Goal: Information Seeking & Learning: Learn about a topic

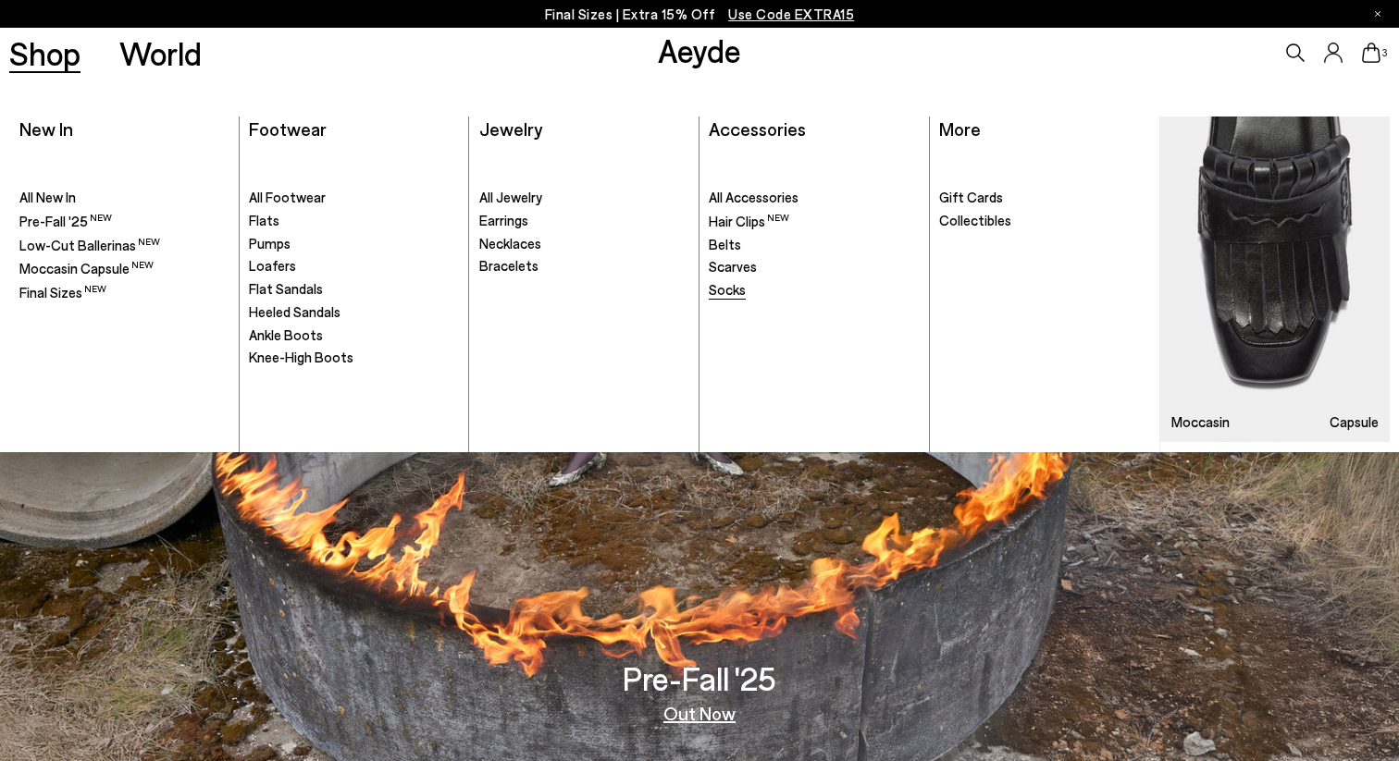
click at [726, 285] on span "Socks" at bounding box center [727, 289] width 37 height 17
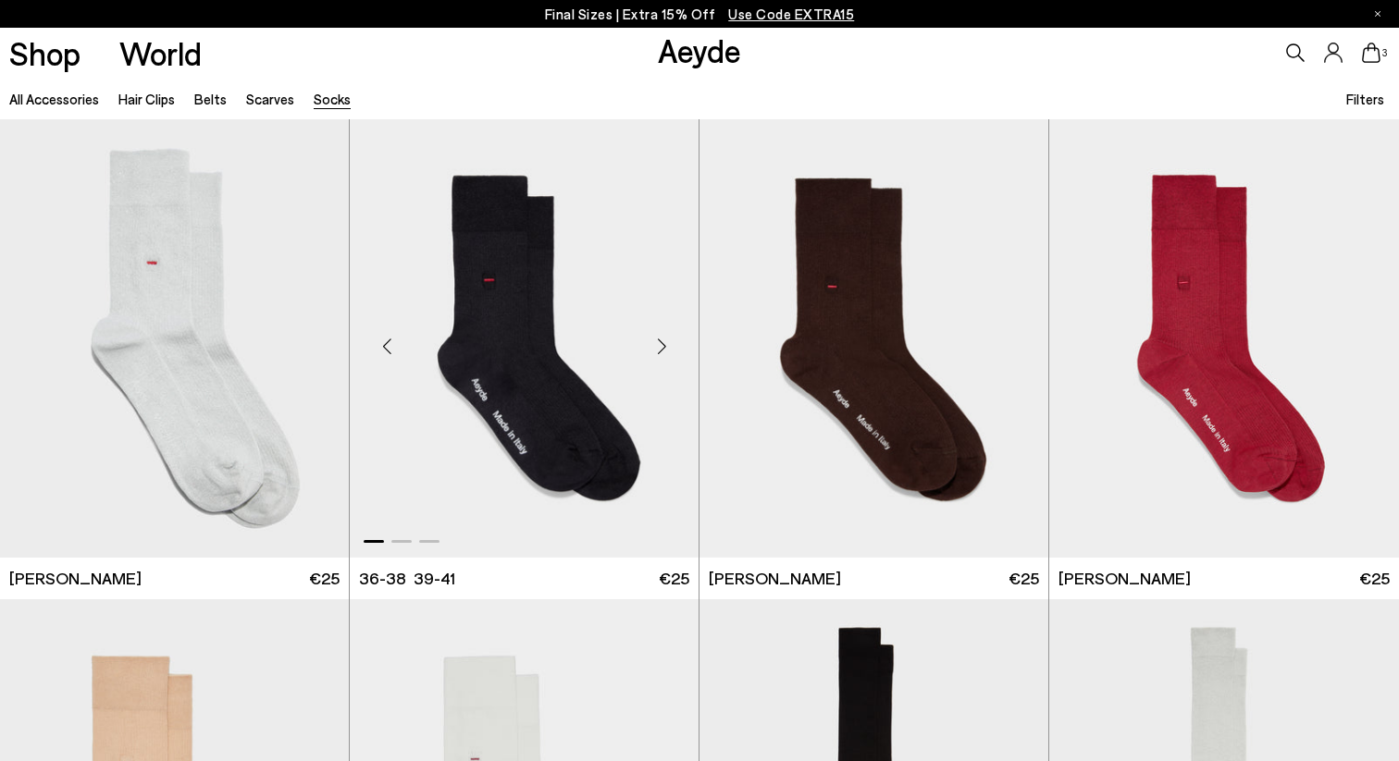
click at [482, 341] on img "1 / 3" at bounding box center [524, 338] width 349 height 439
click at [663, 345] on div "Next slide" at bounding box center [662, 346] width 56 height 56
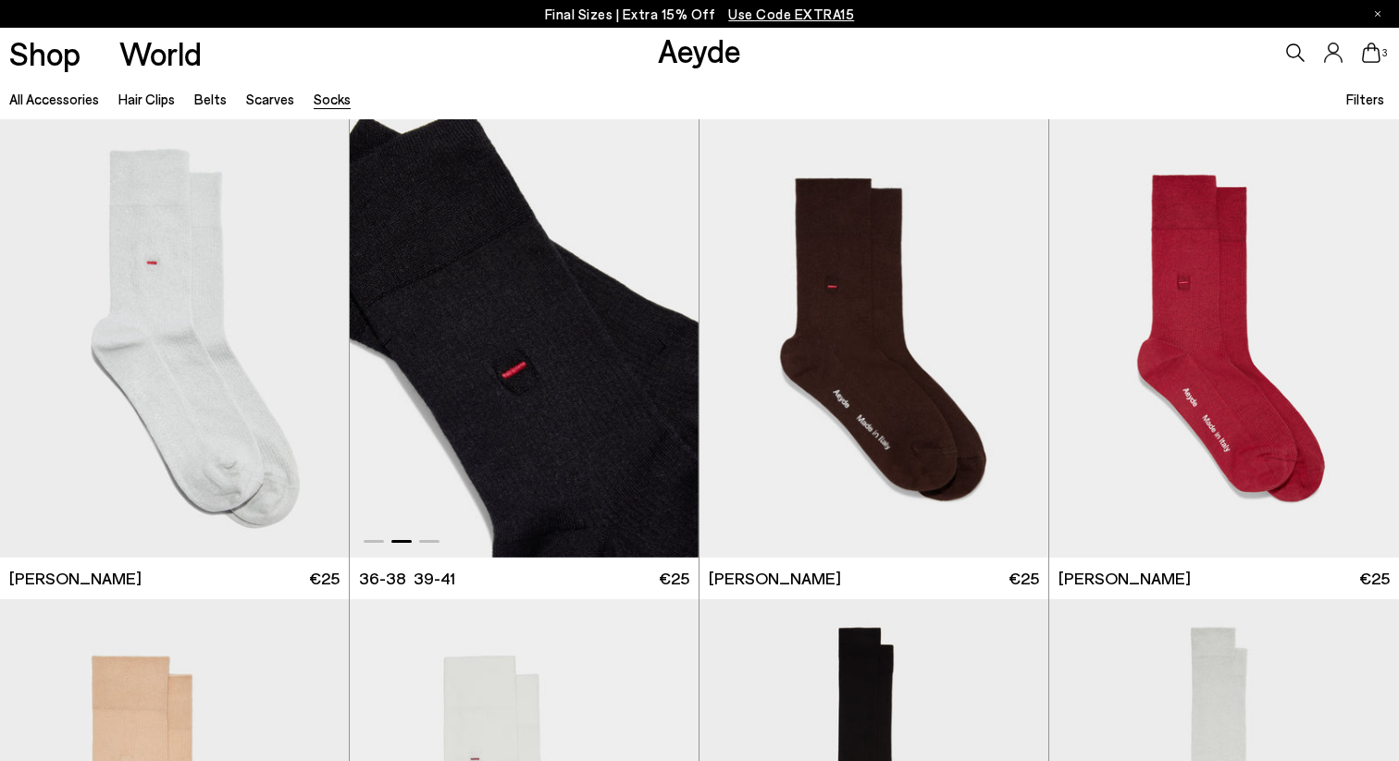
click at [664, 343] on div "Next slide" at bounding box center [662, 346] width 56 height 56
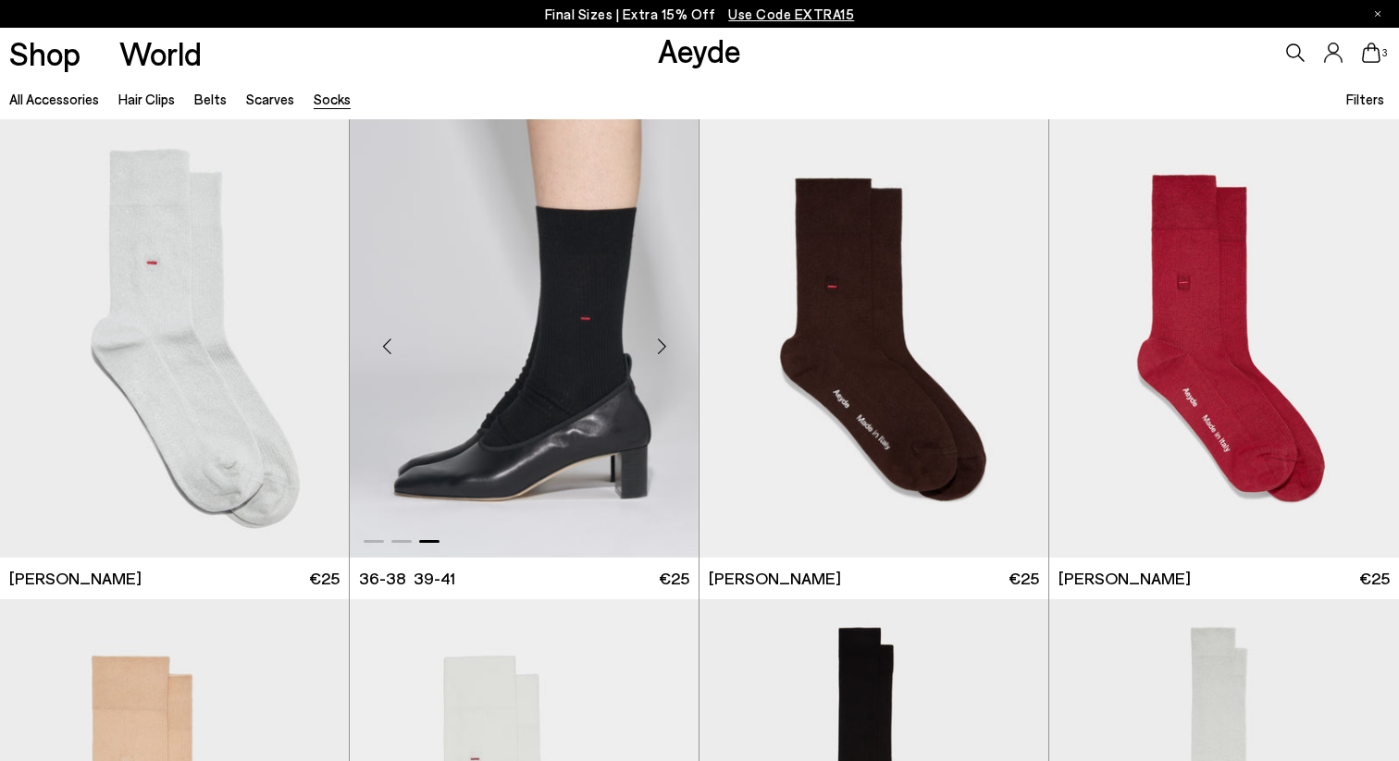
click at [664, 343] on div "Next slide" at bounding box center [662, 346] width 56 height 56
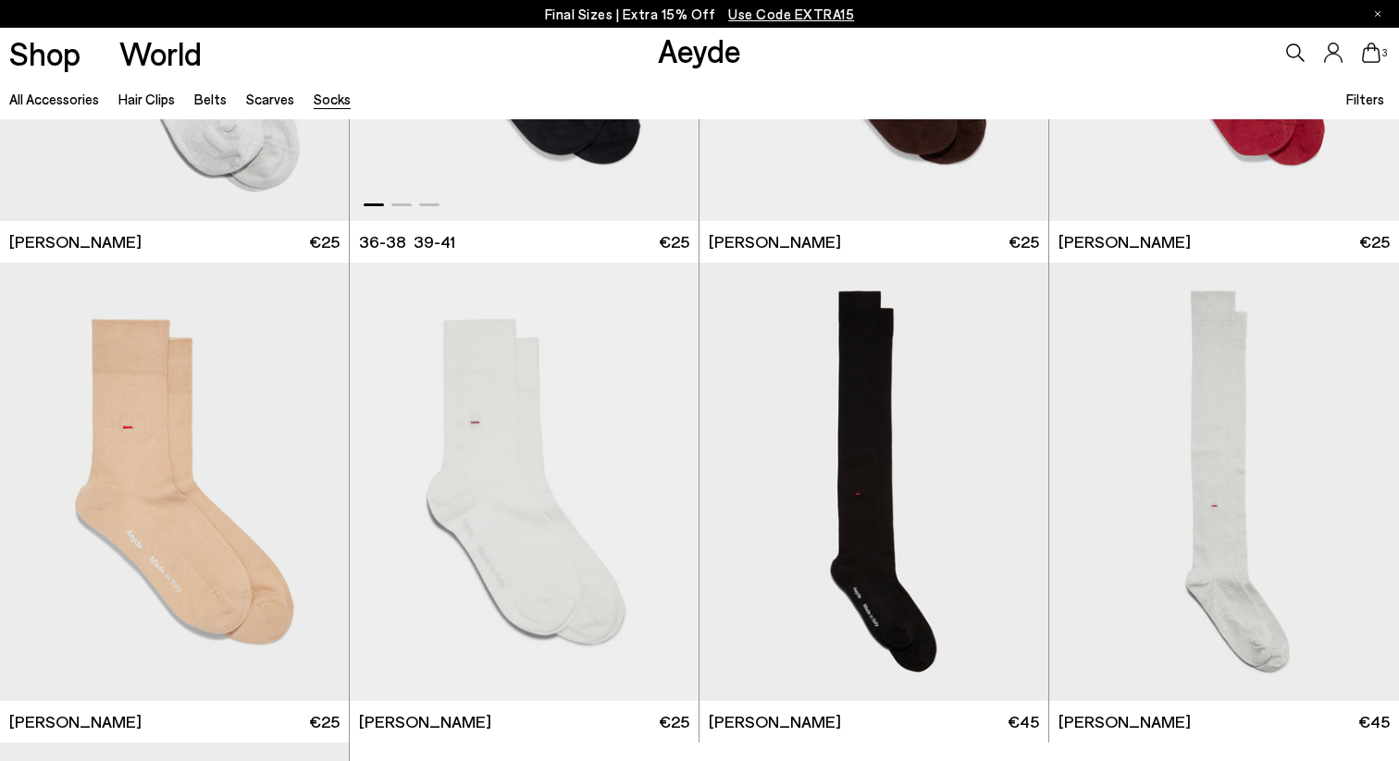
scroll to position [350, 0]
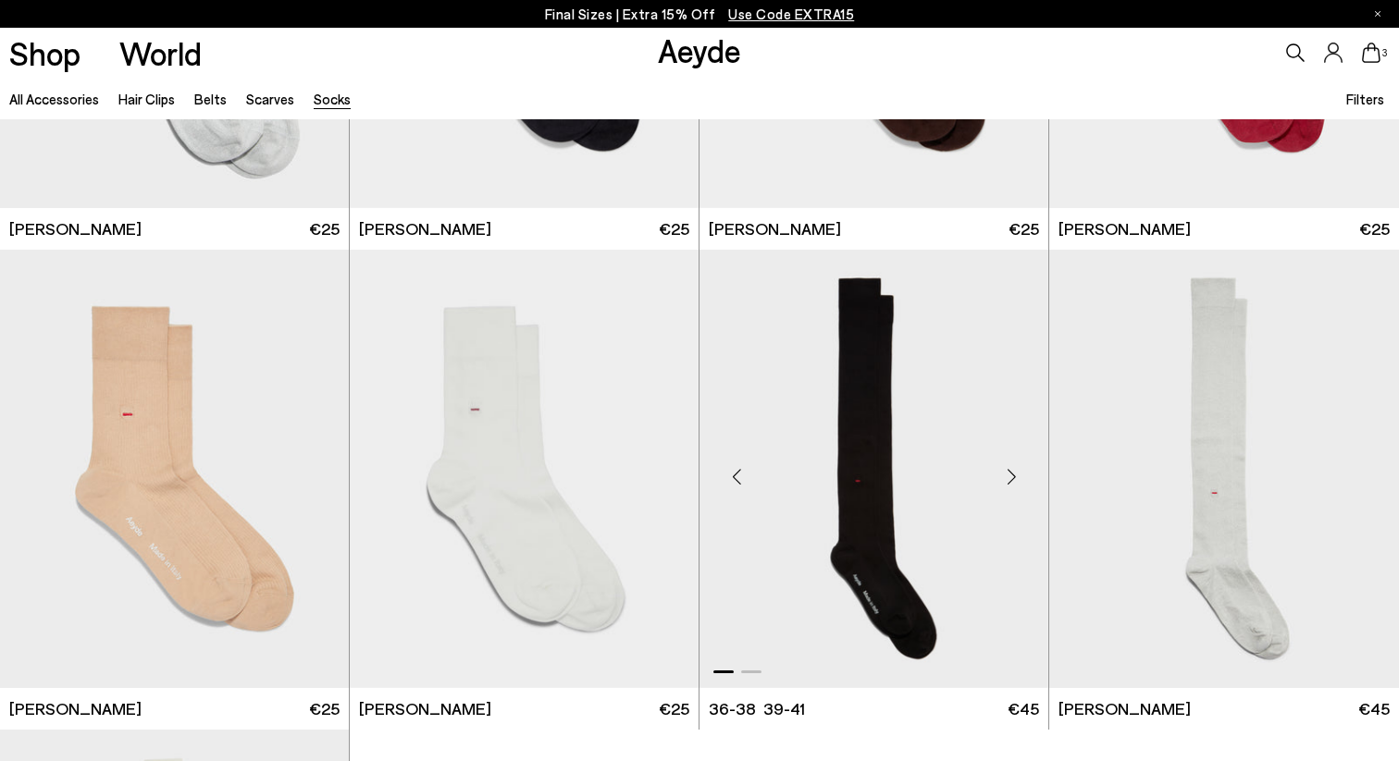
click at [795, 388] on img "1 / 2" at bounding box center [873, 469] width 349 height 439
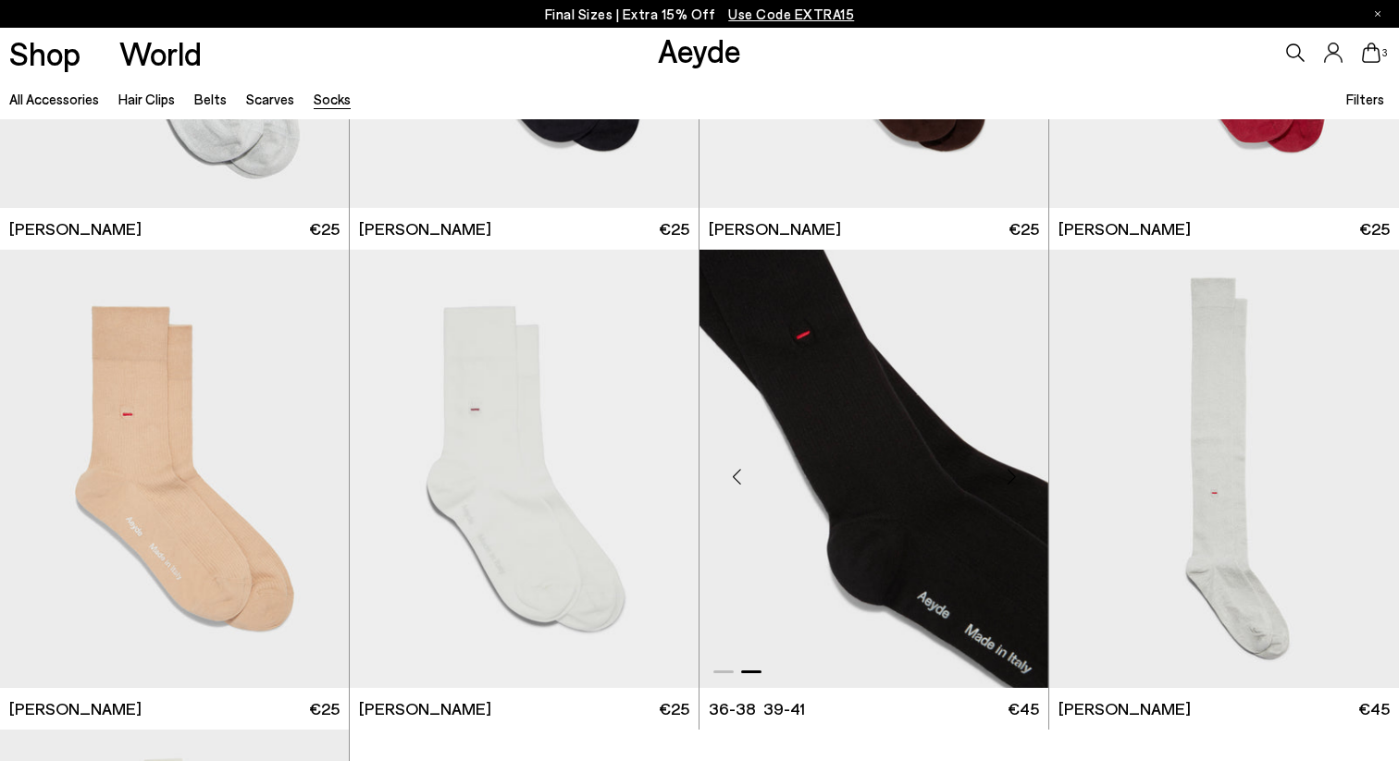
click at [824, 361] on img "2 / 2" at bounding box center [873, 469] width 349 height 439
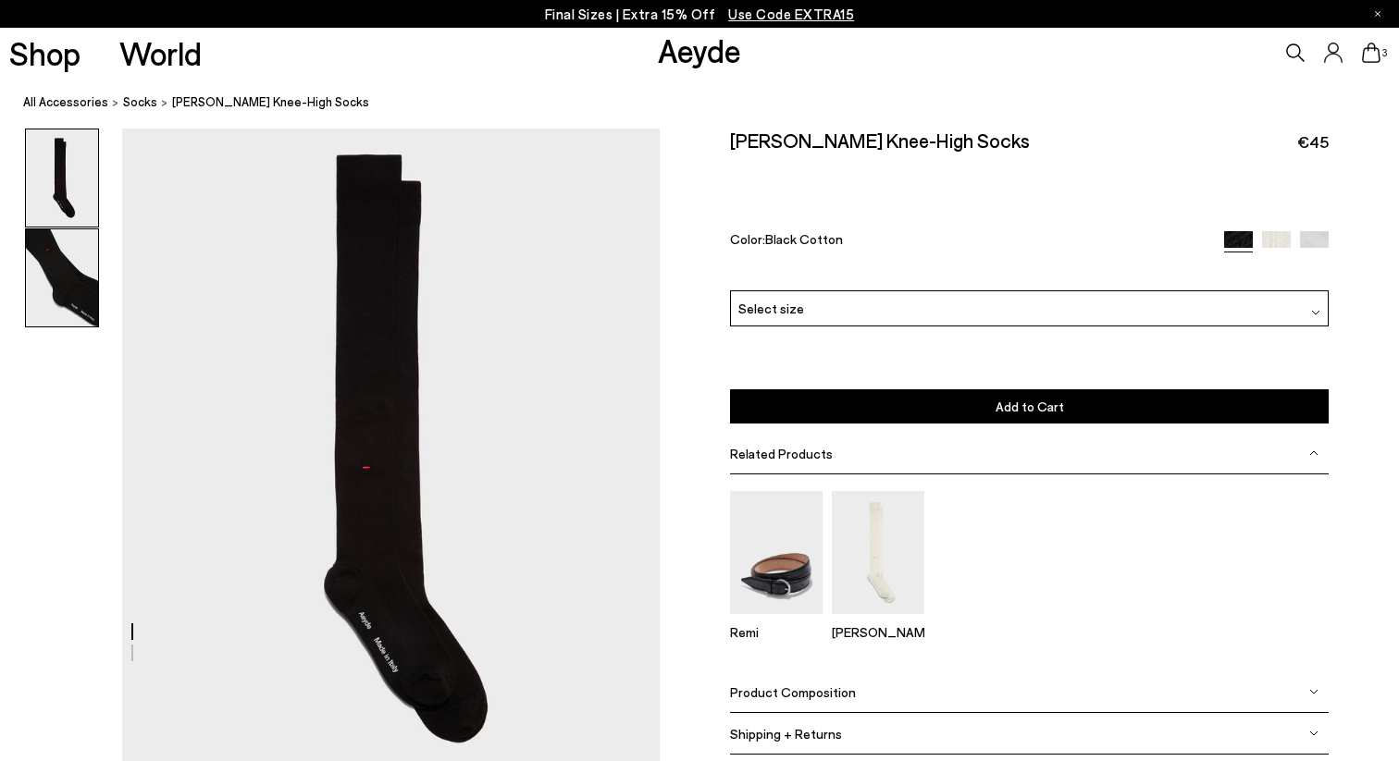
click at [67, 298] on img at bounding box center [62, 277] width 72 height 97
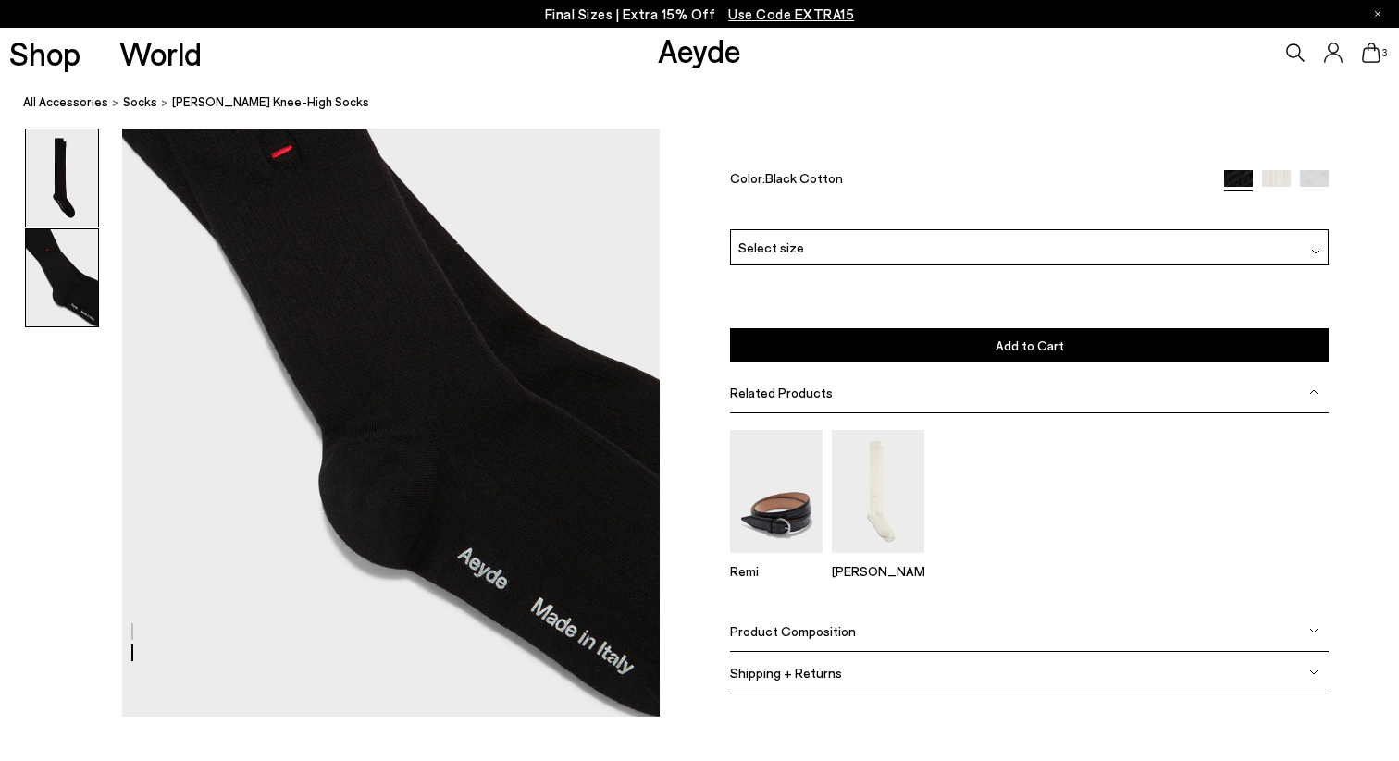
click at [67, 214] on img at bounding box center [62, 178] width 72 height 97
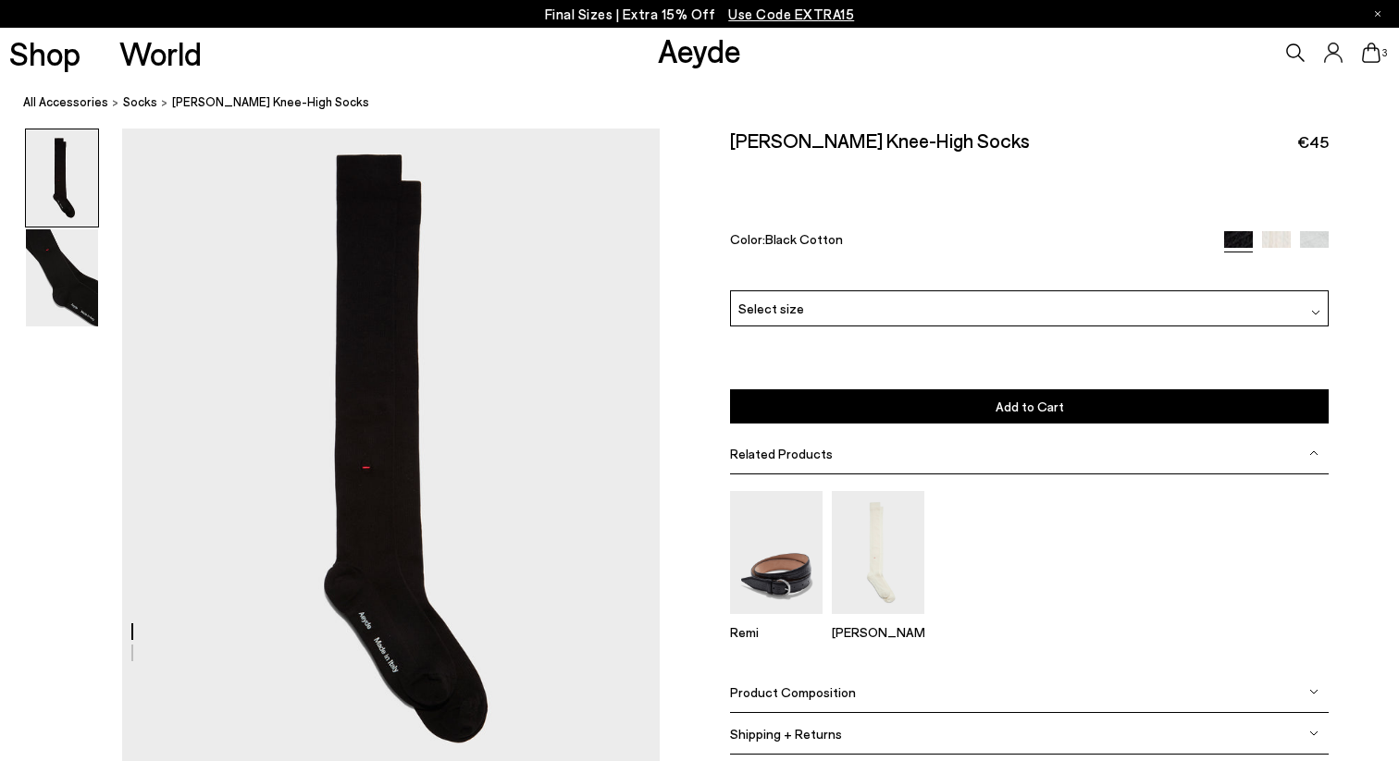
click at [47, 268] on img at bounding box center [62, 277] width 72 height 97
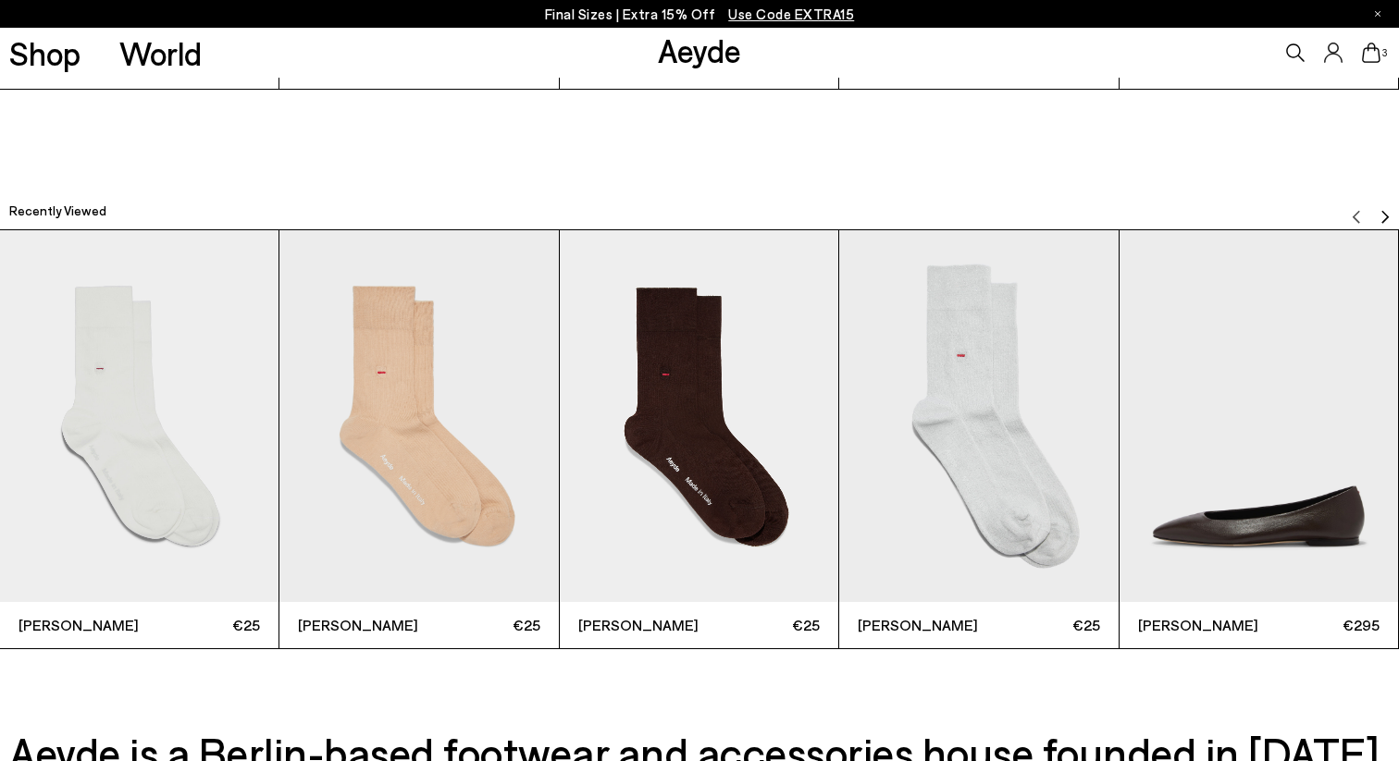
scroll to position [1952, 0]
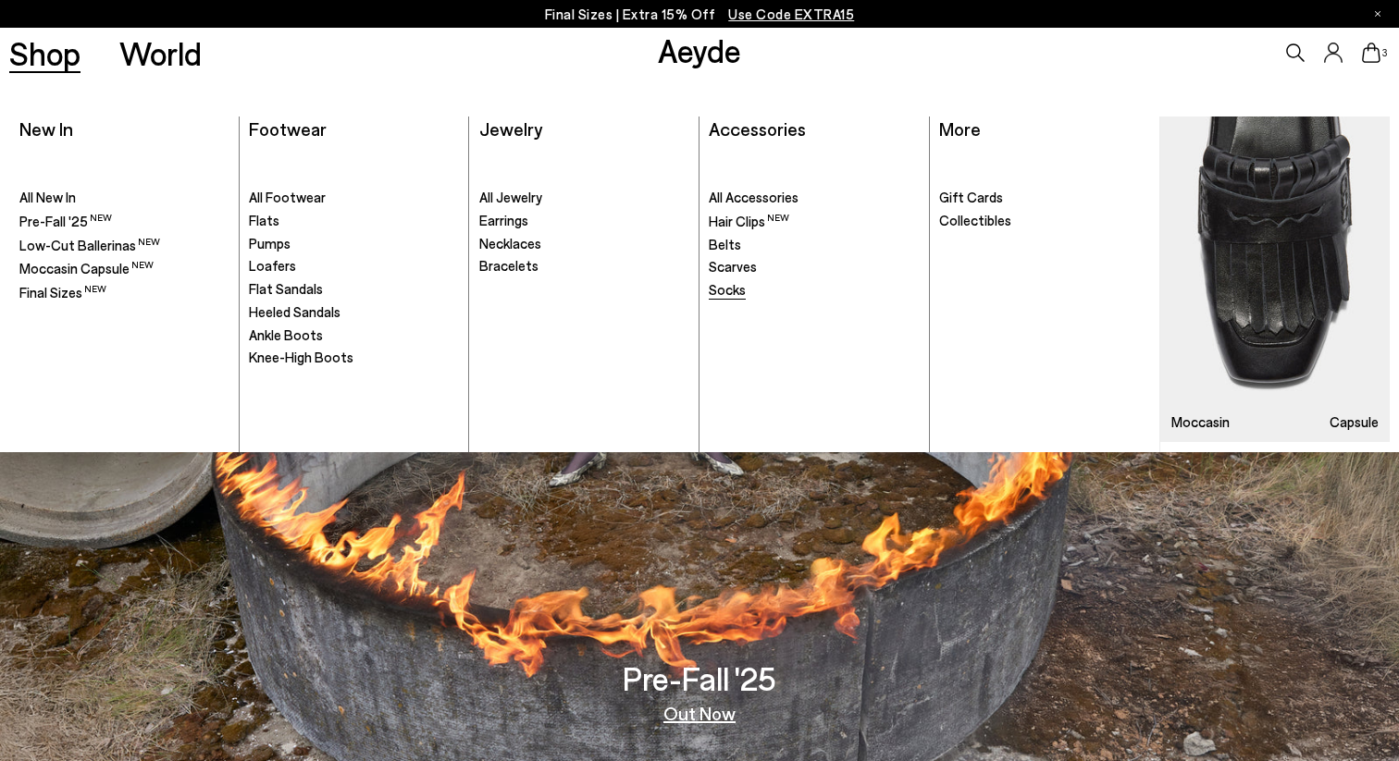
click at [731, 287] on span "Socks" at bounding box center [727, 289] width 37 height 17
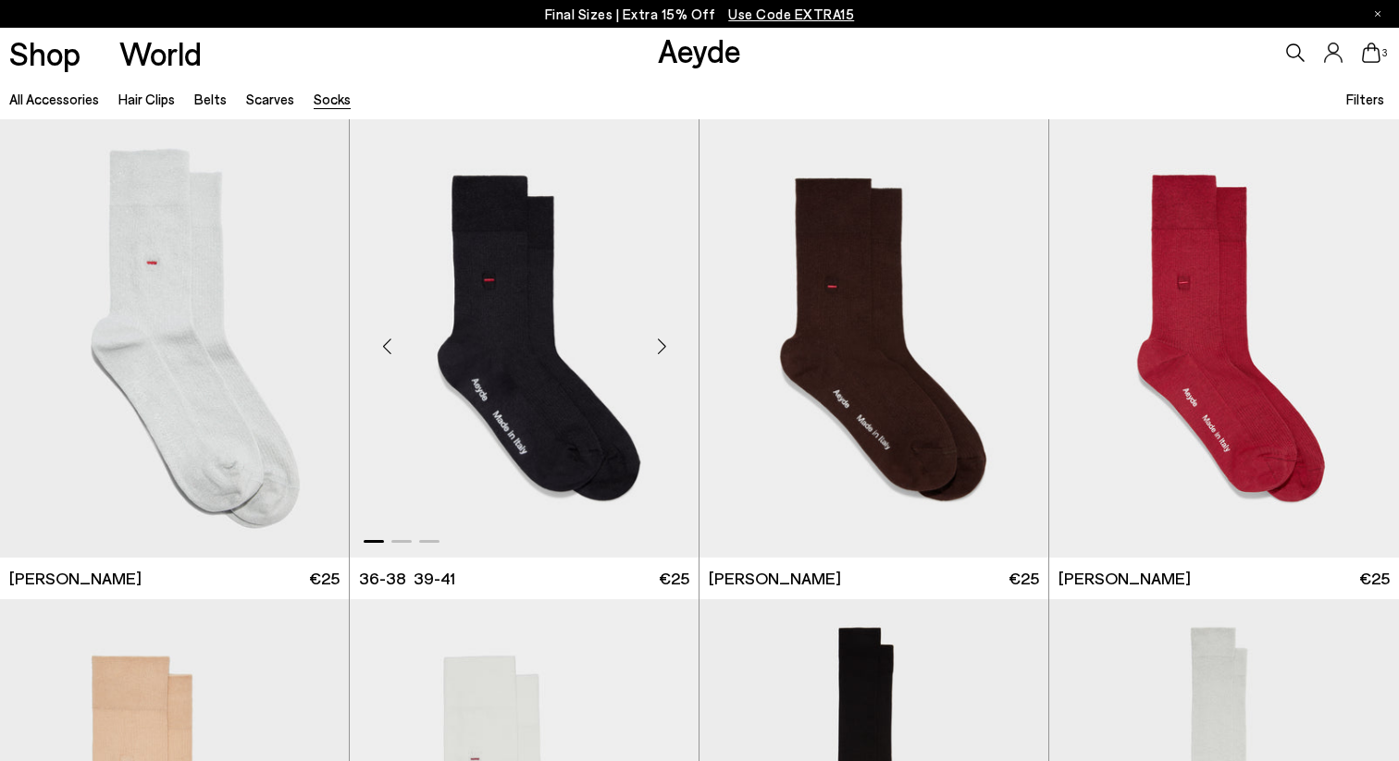
click at [658, 345] on div "Next slide" at bounding box center [662, 346] width 56 height 56
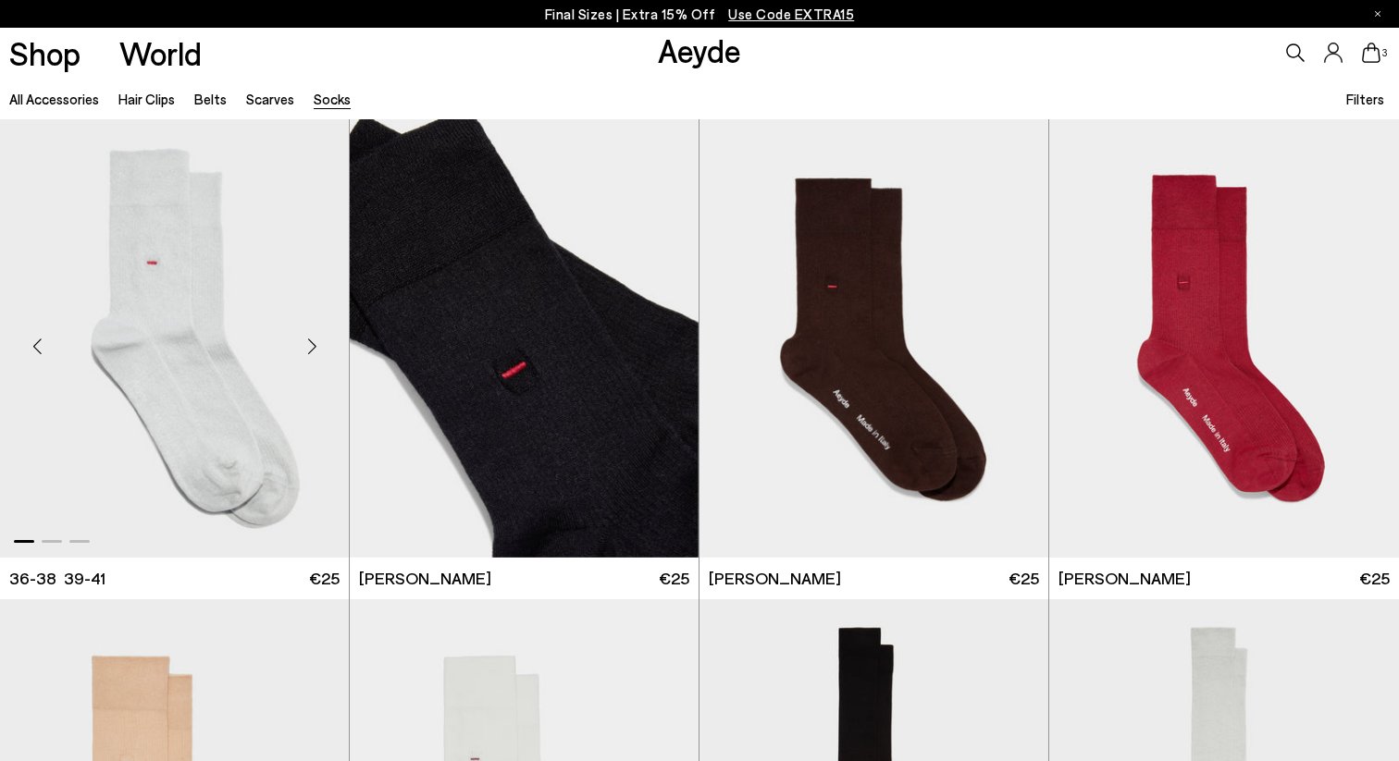
click at [303, 343] on div "Next slide" at bounding box center [312, 346] width 56 height 56
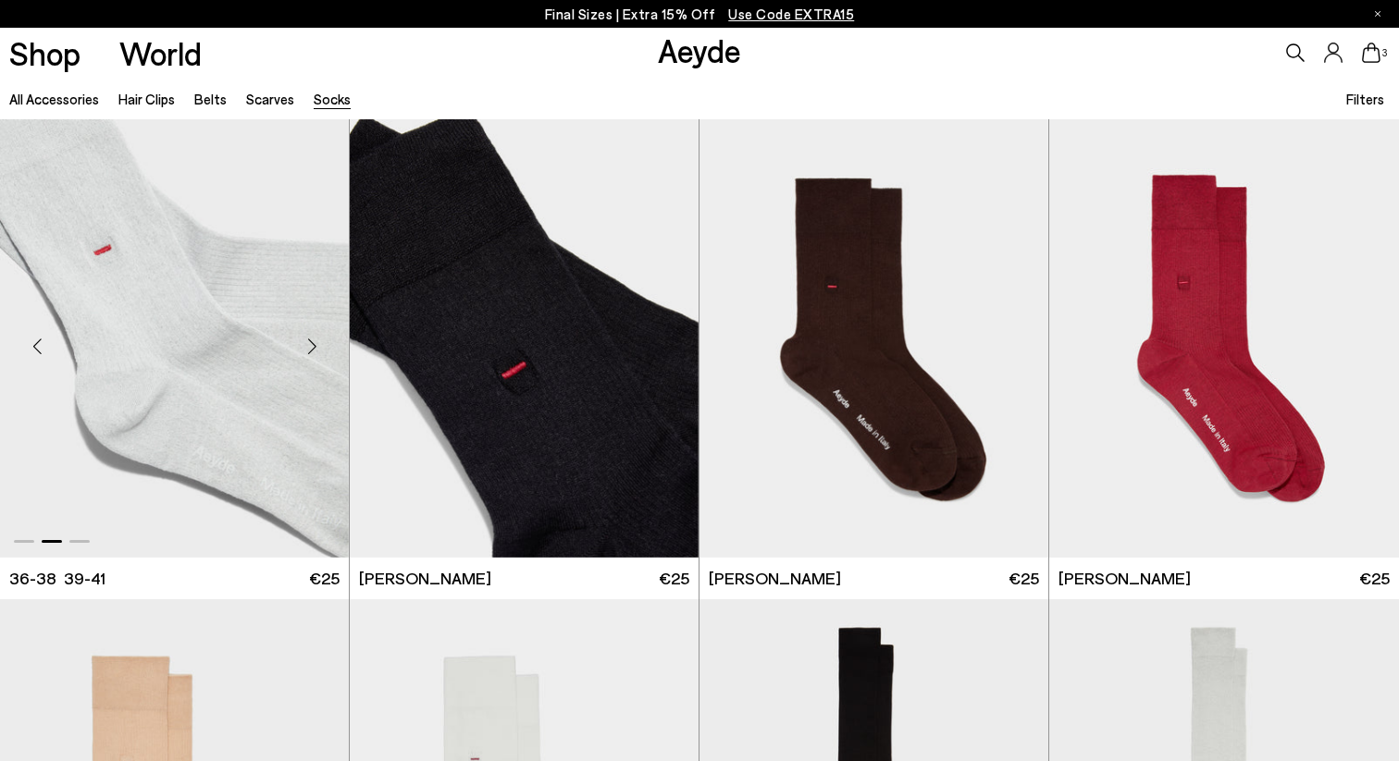
click at [148, 326] on img "2 / 3" at bounding box center [174, 338] width 349 height 439
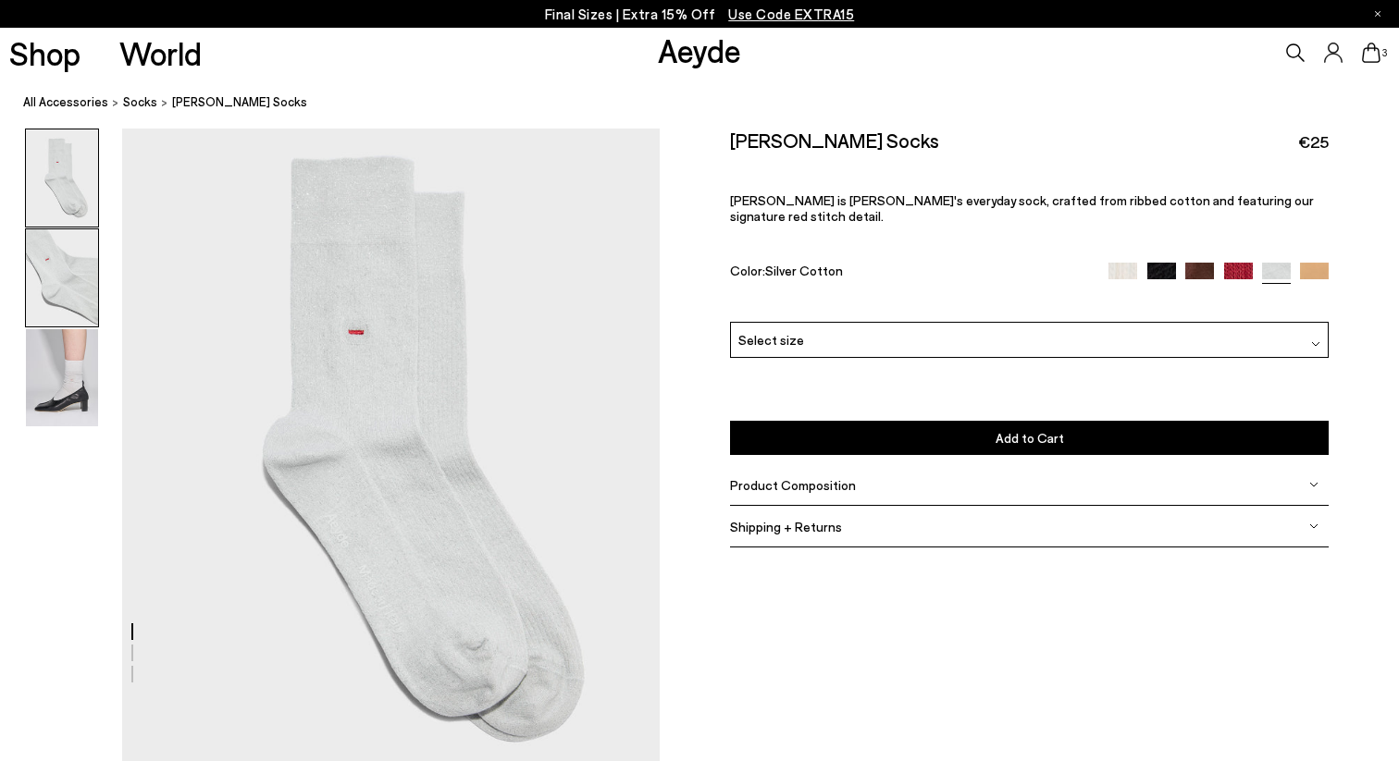
click at [66, 283] on img at bounding box center [62, 277] width 72 height 97
click at [64, 261] on img at bounding box center [62, 277] width 72 height 97
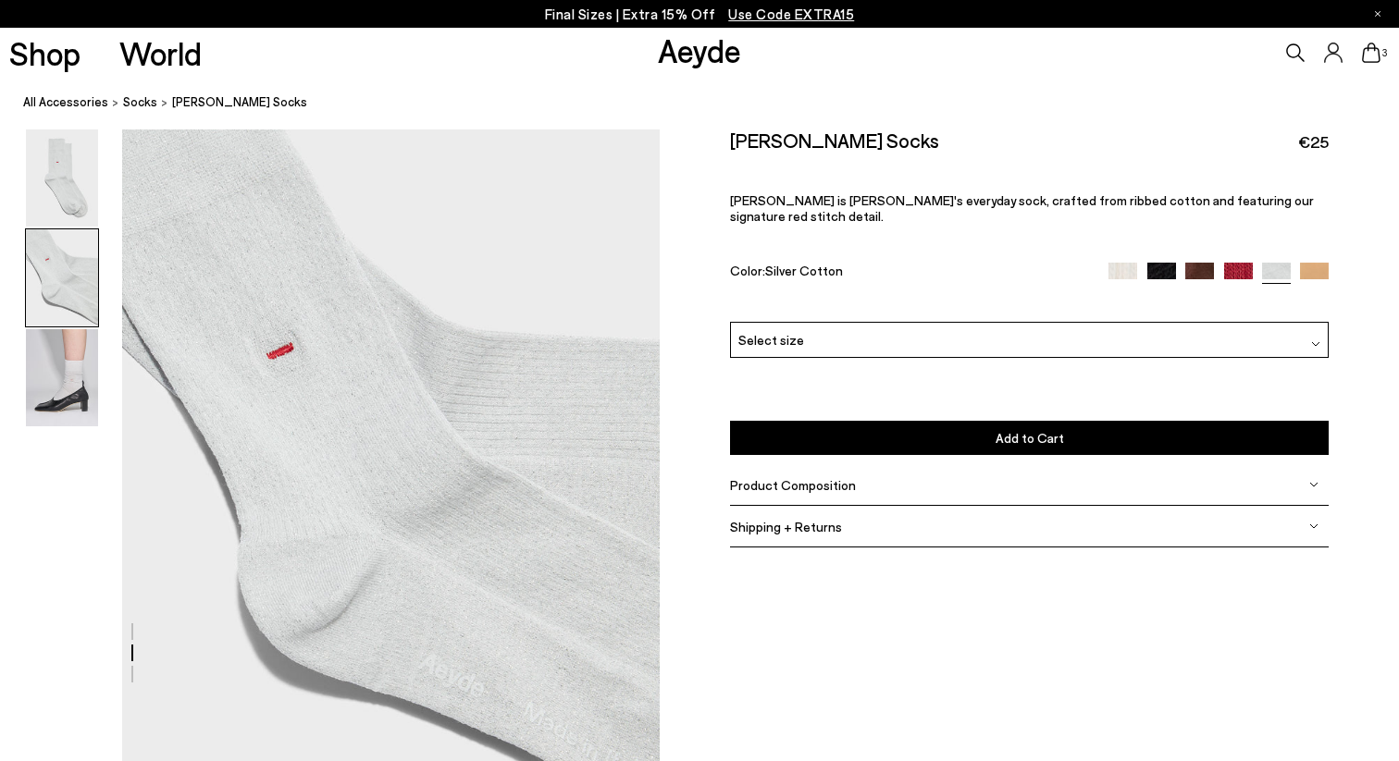
scroll to position [637, 0]
click at [37, 390] on img at bounding box center [62, 377] width 72 height 97
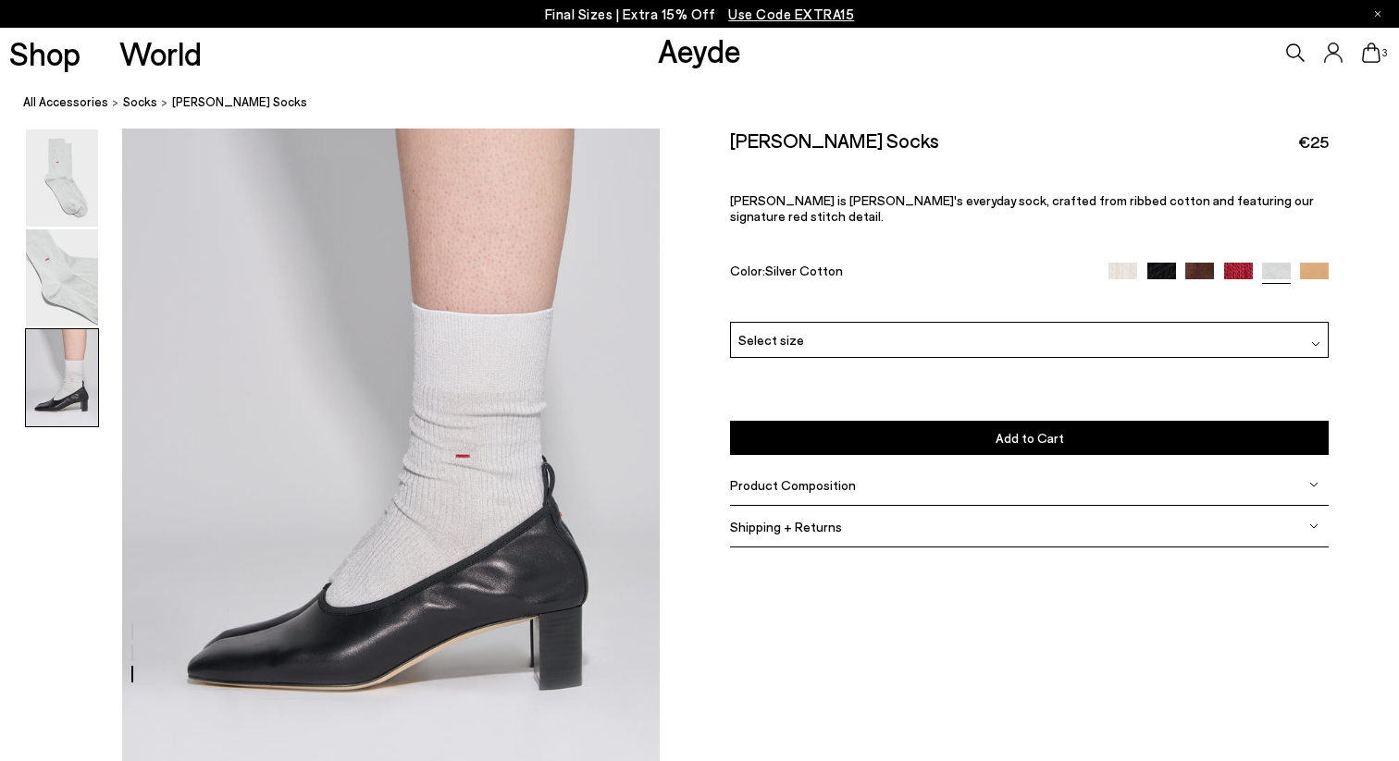
scroll to position [1416, 0]
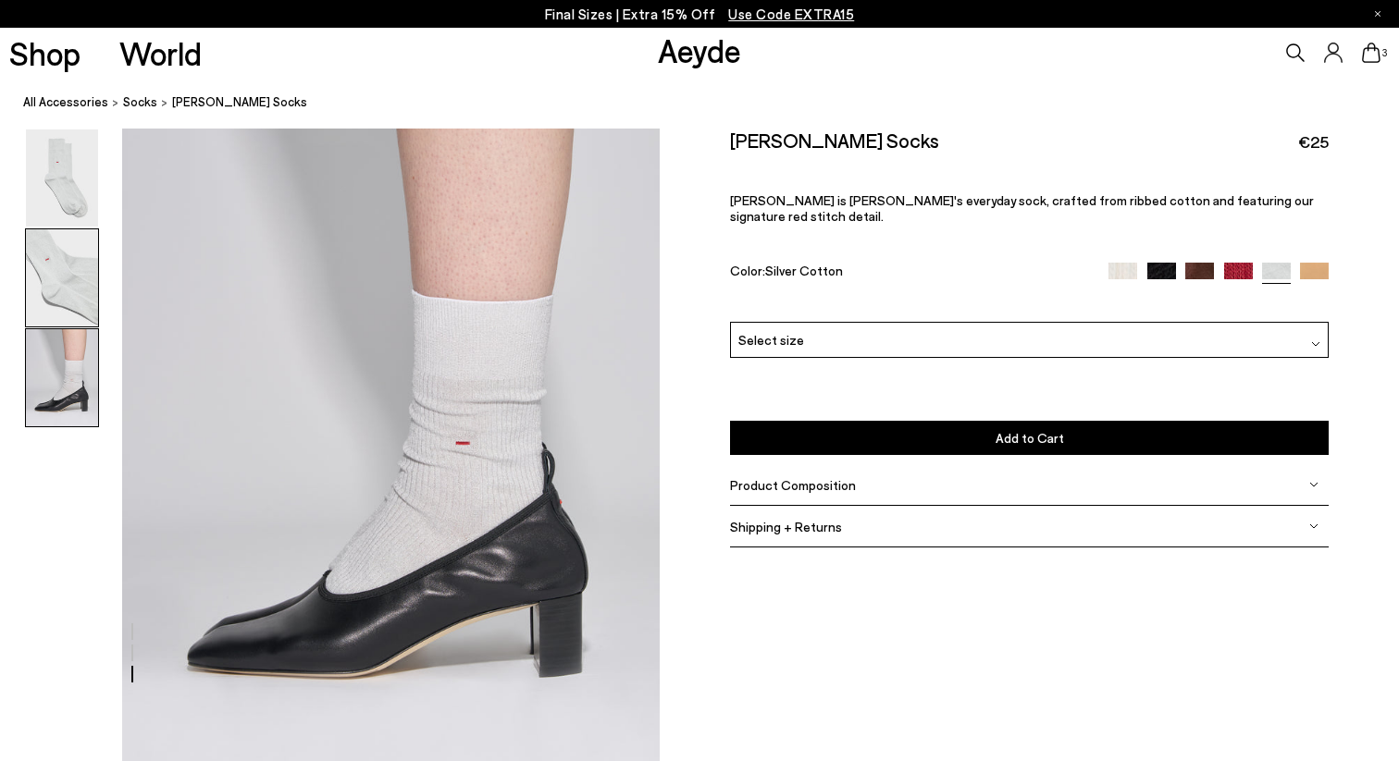
click at [75, 276] on img at bounding box center [62, 277] width 72 height 97
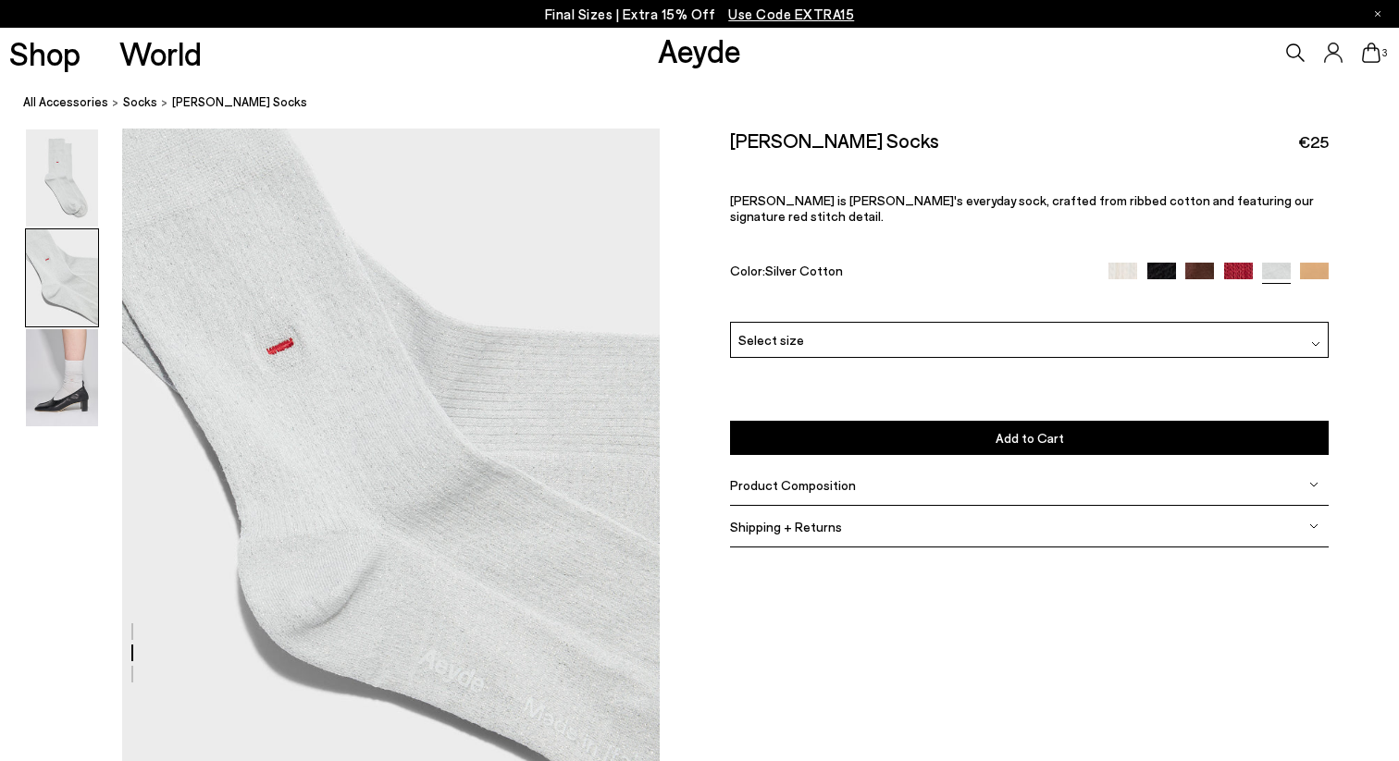
scroll to position [637, 0]
click at [85, 190] on img at bounding box center [62, 178] width 72 height 97
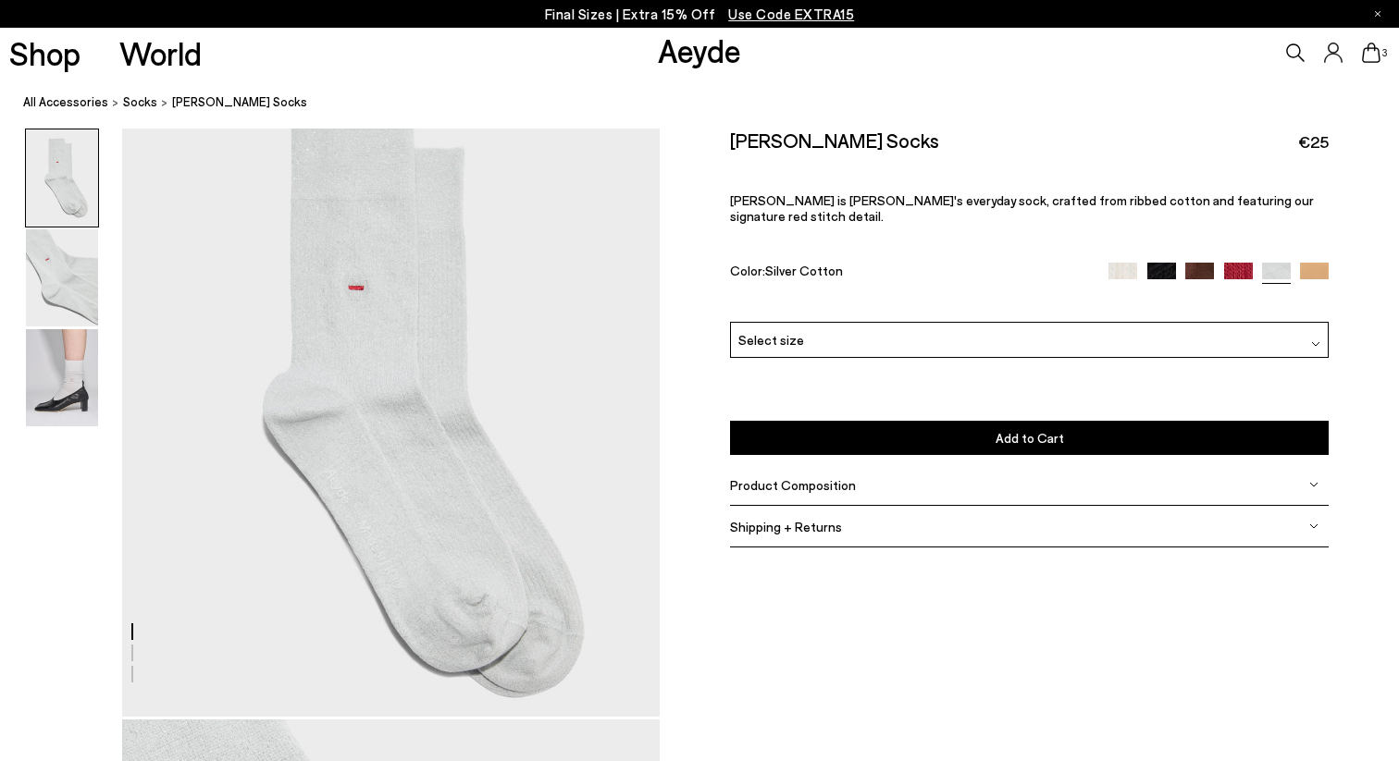
scroll to position [0, 0]
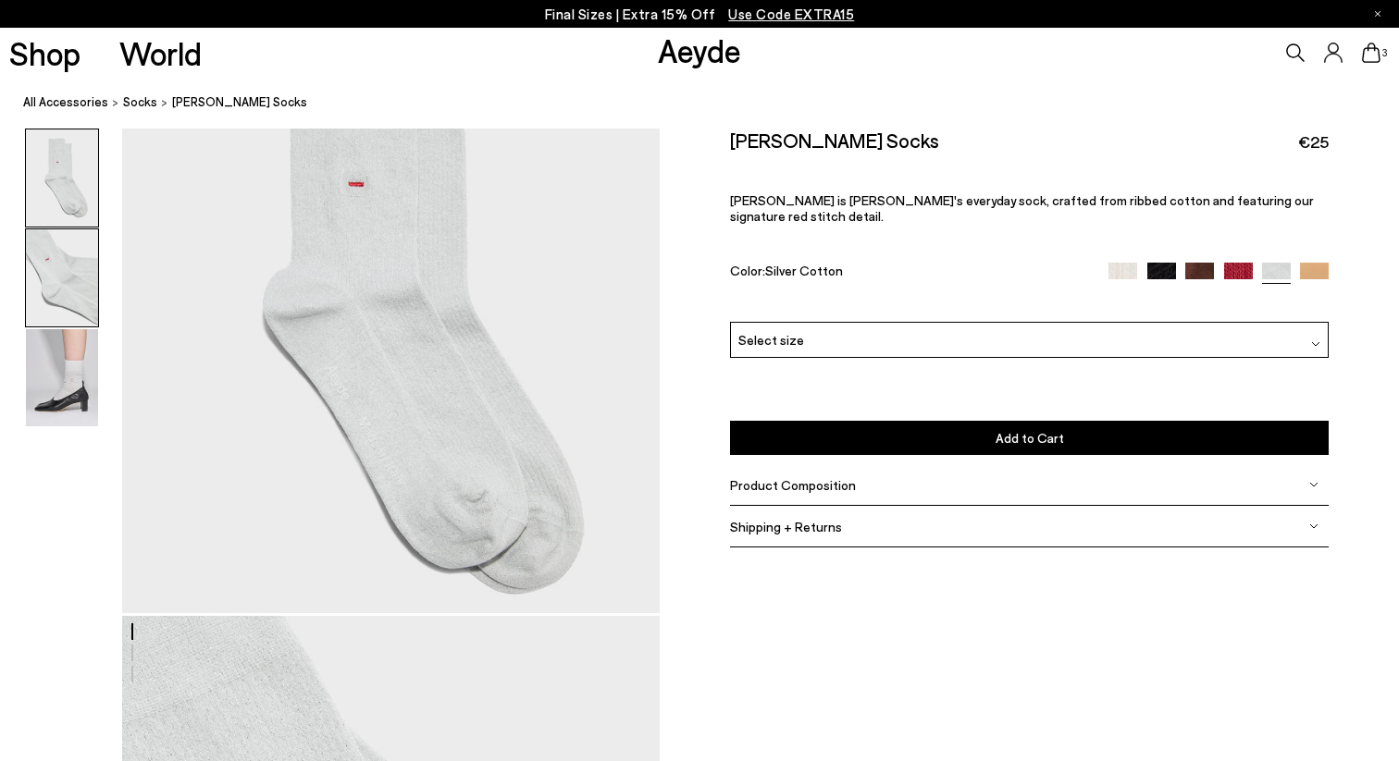
click at [54, 312] on img at bounding box center [62, 277] width 72 height 97
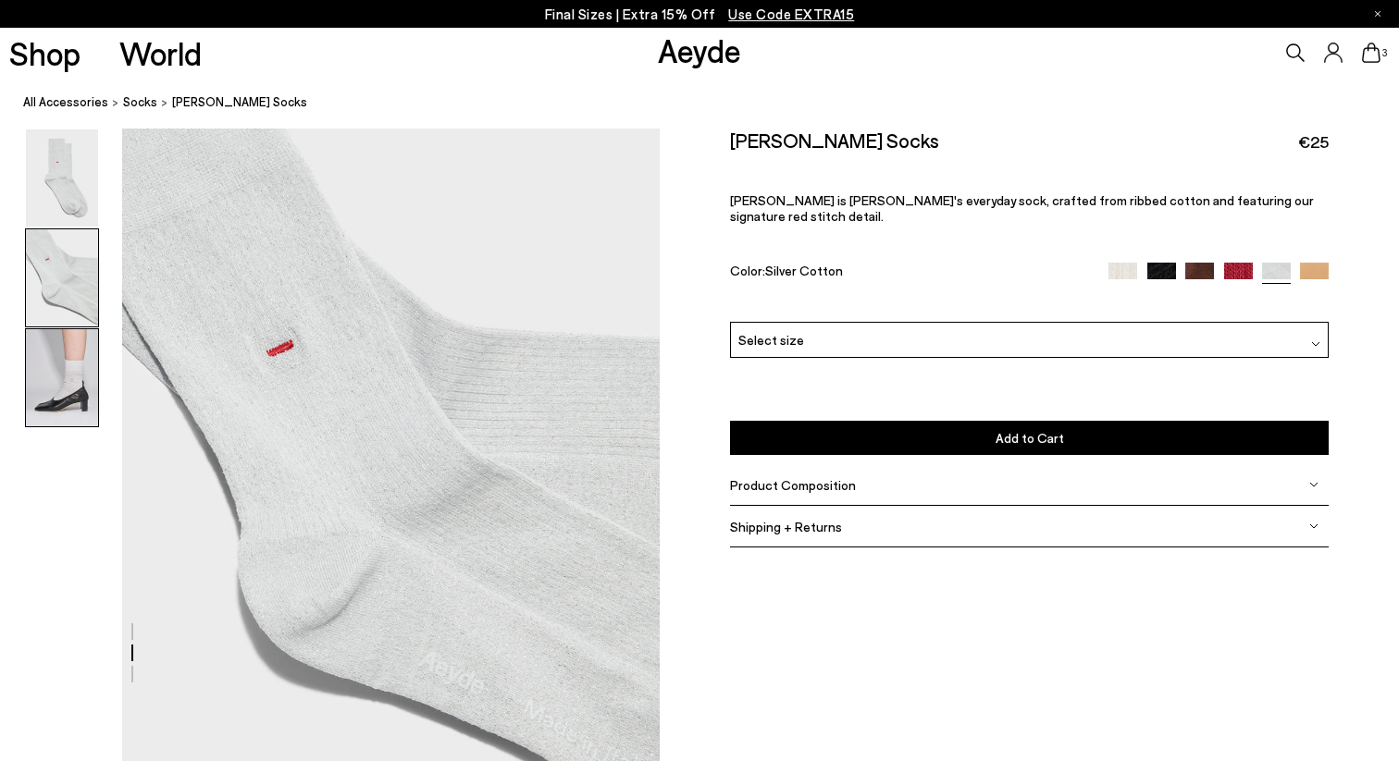
click at [64, 397] on img at bounding box center [62, 377] width 72 height 97
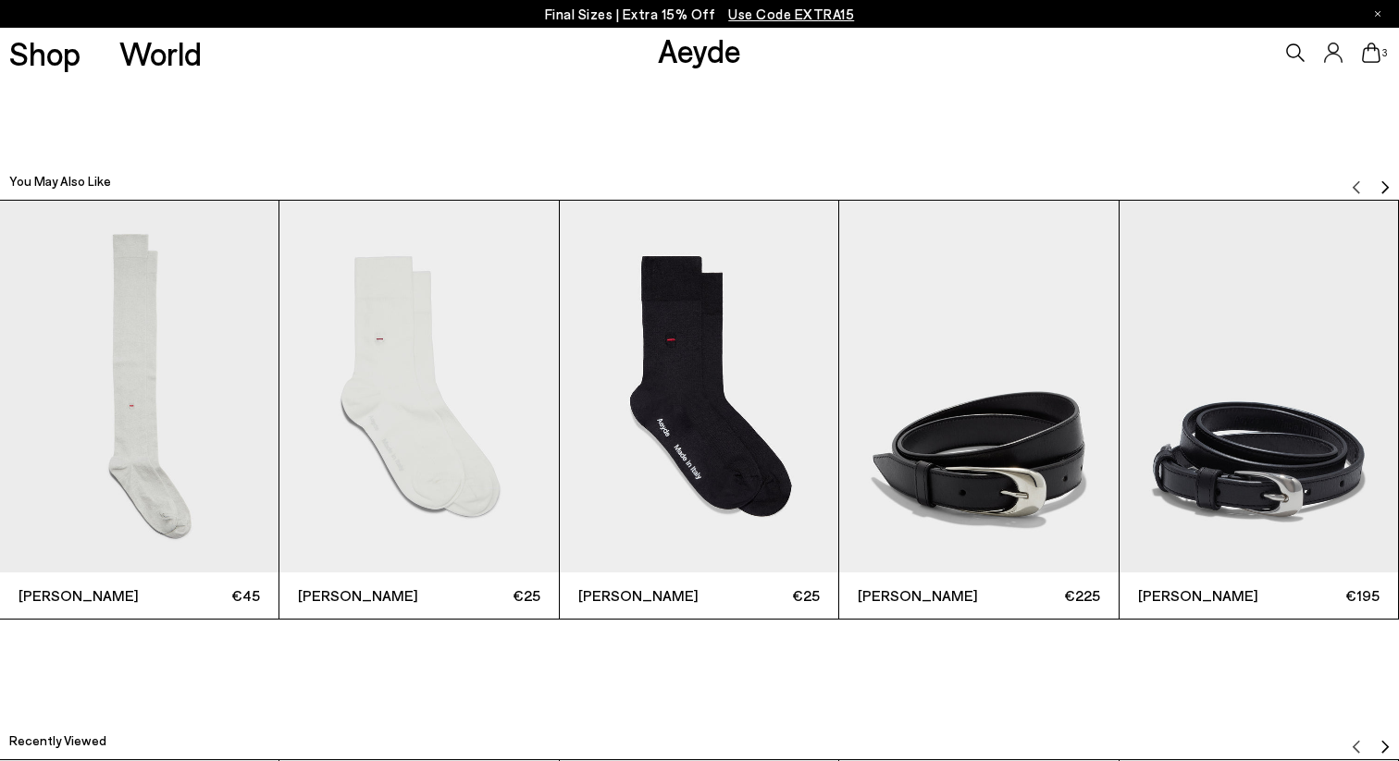
scroll to position [2174, 0]
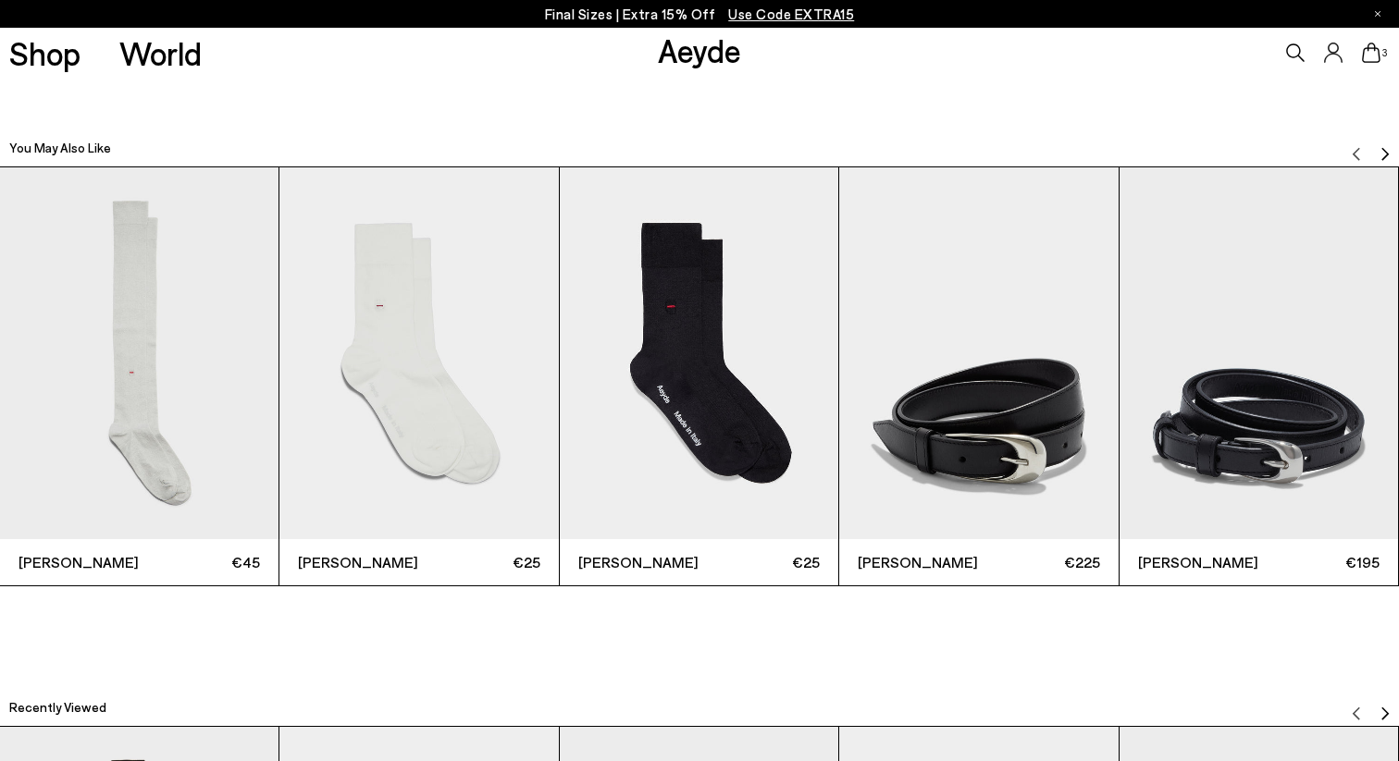
click at [1387, 150] on img "Next slide" at bounding box center [1385, 154] width 15 height 15
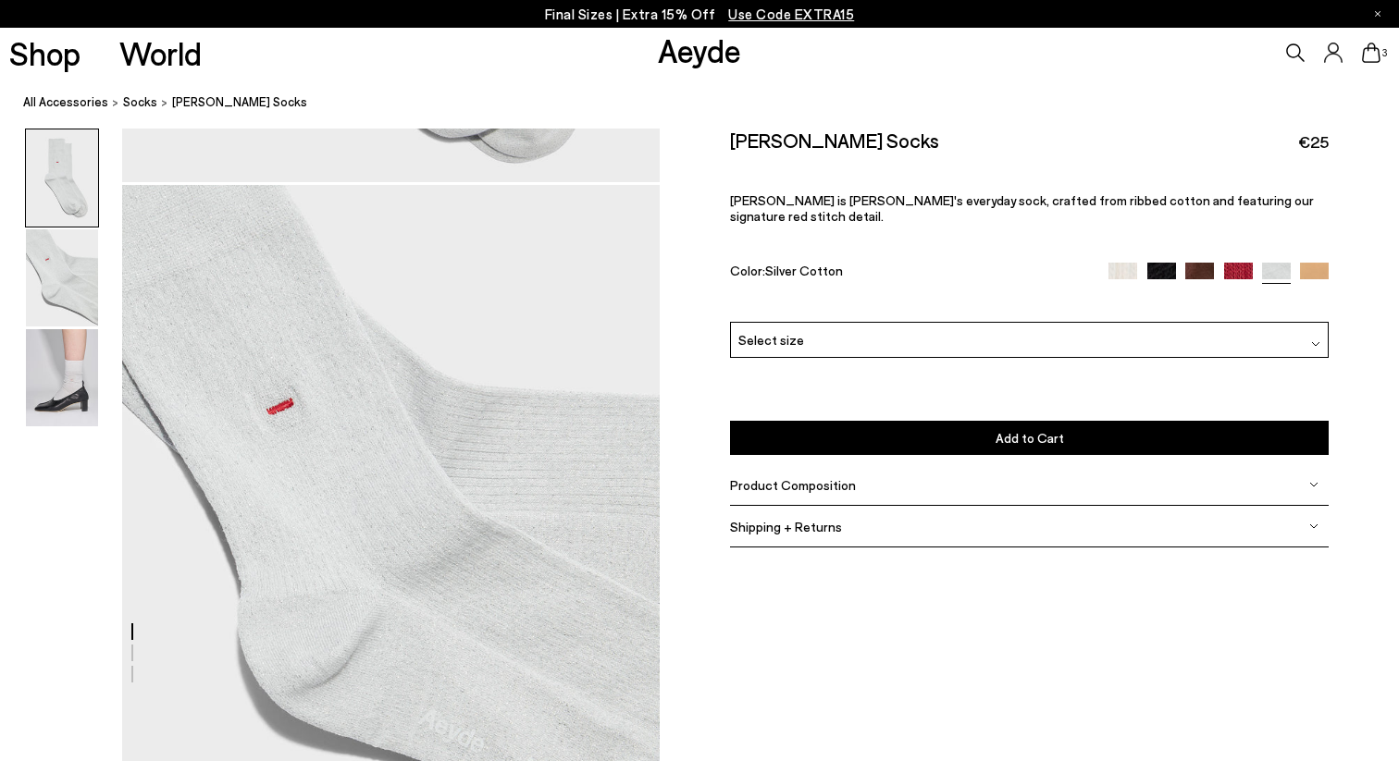
scroll to position [0, 0]
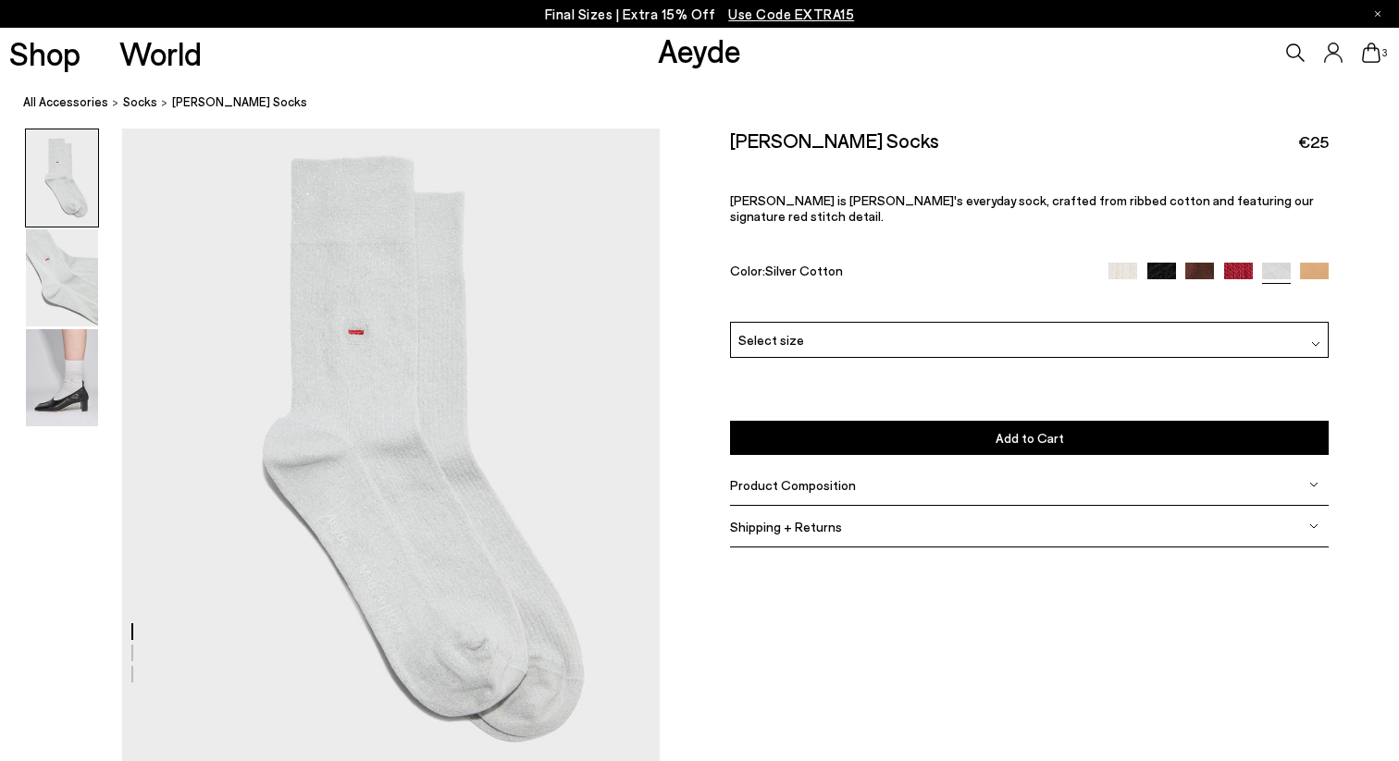
click at [699, 61] on link "Aeyde" at bounding box center [699, 50] width 83 height 39
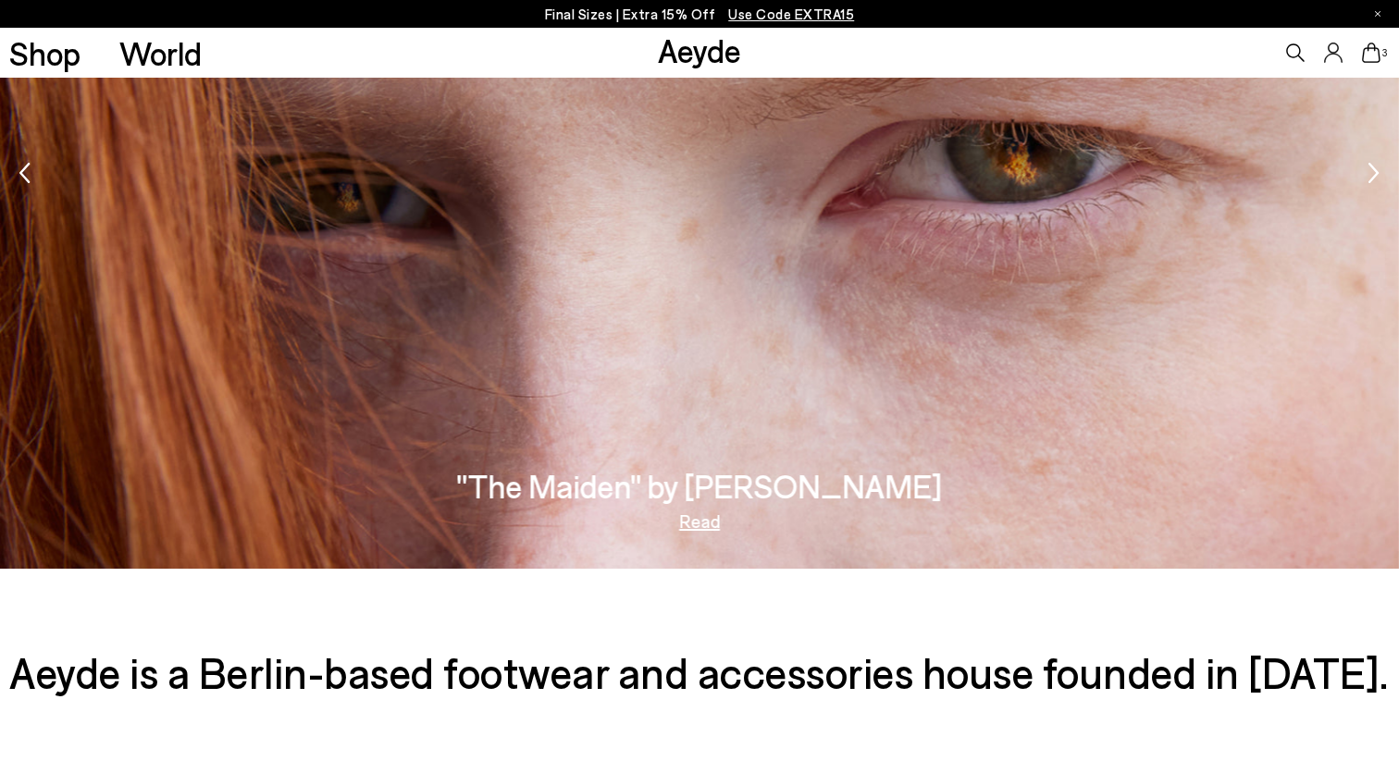
scroll to position [3273, 0]
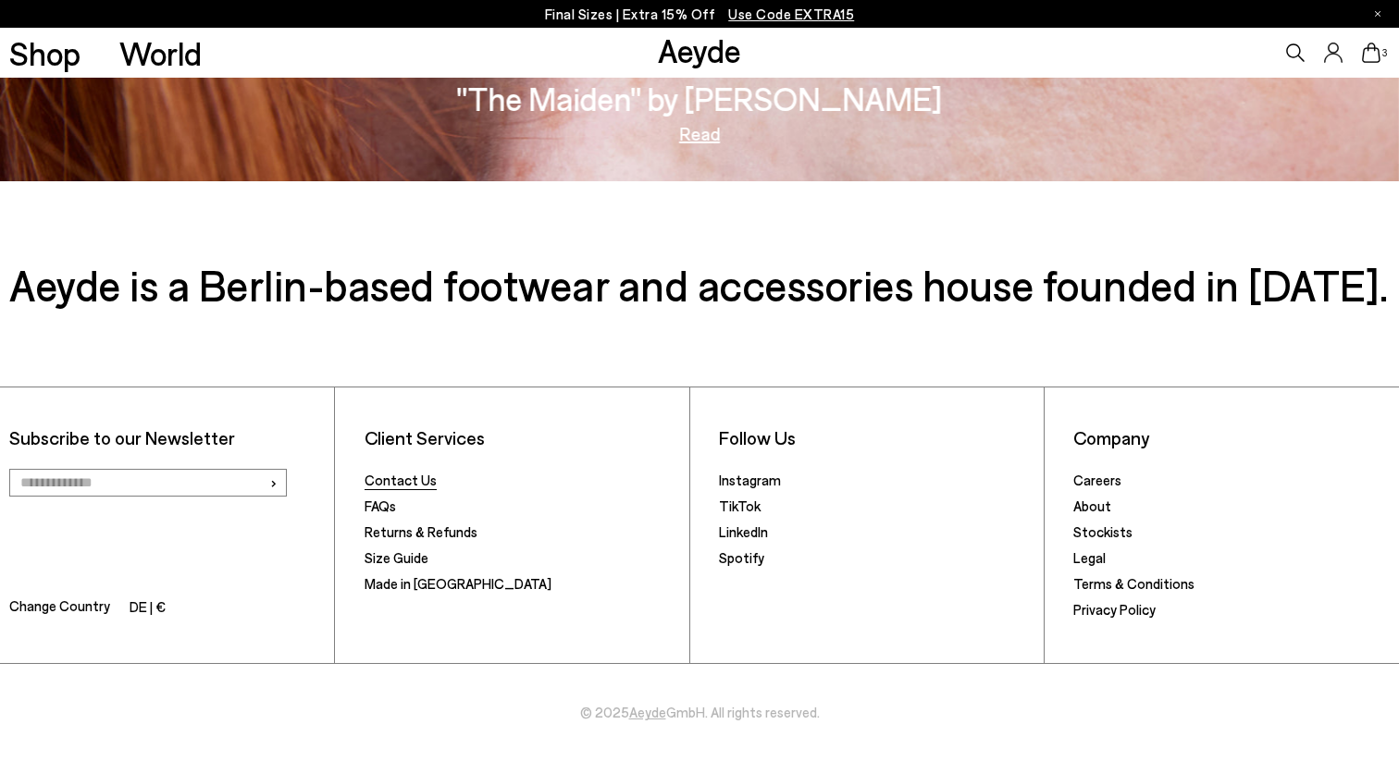
click at [418, 486] on link "Contact Us" at bounding box center [401, 480] width 72 height 17
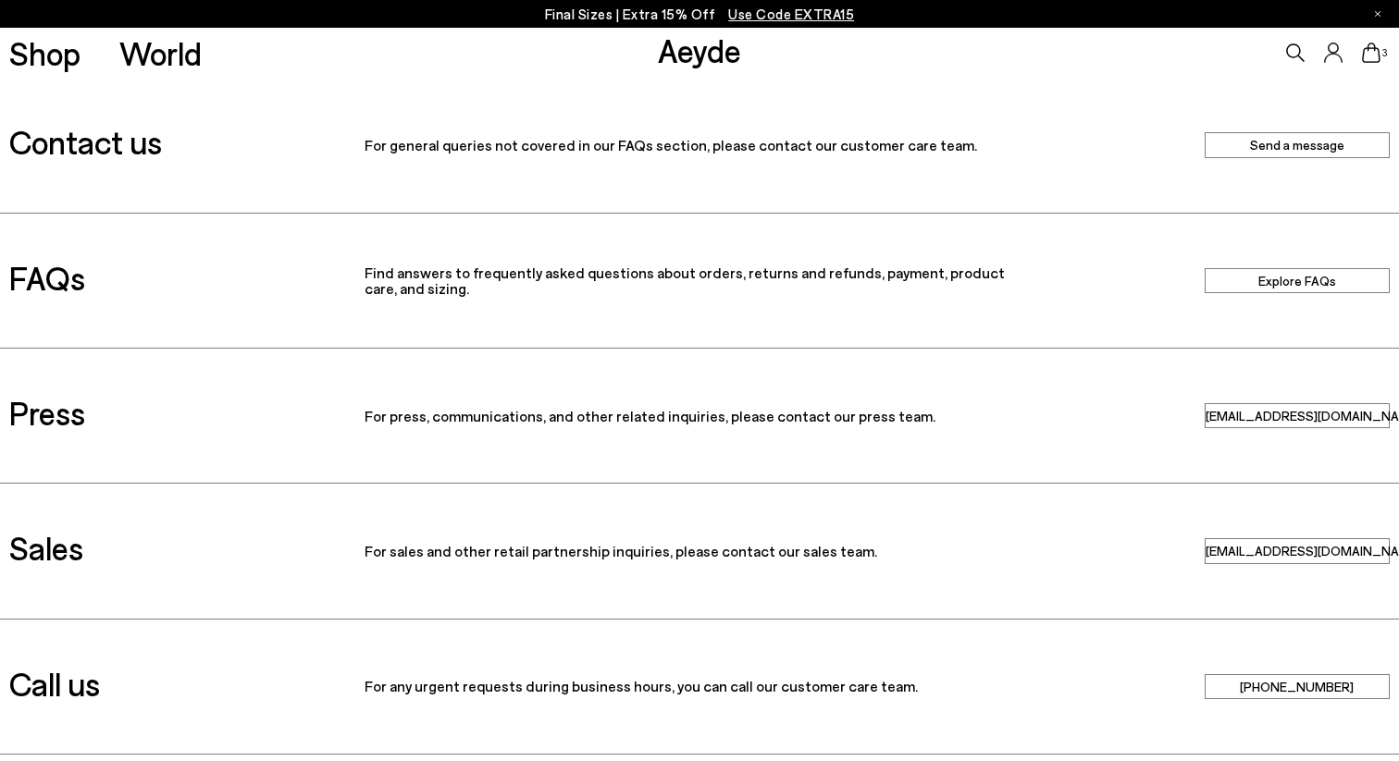
click at [1297, 278] on link "Explore FAQs" at bounding box center [1297, 280] width 185 height 25
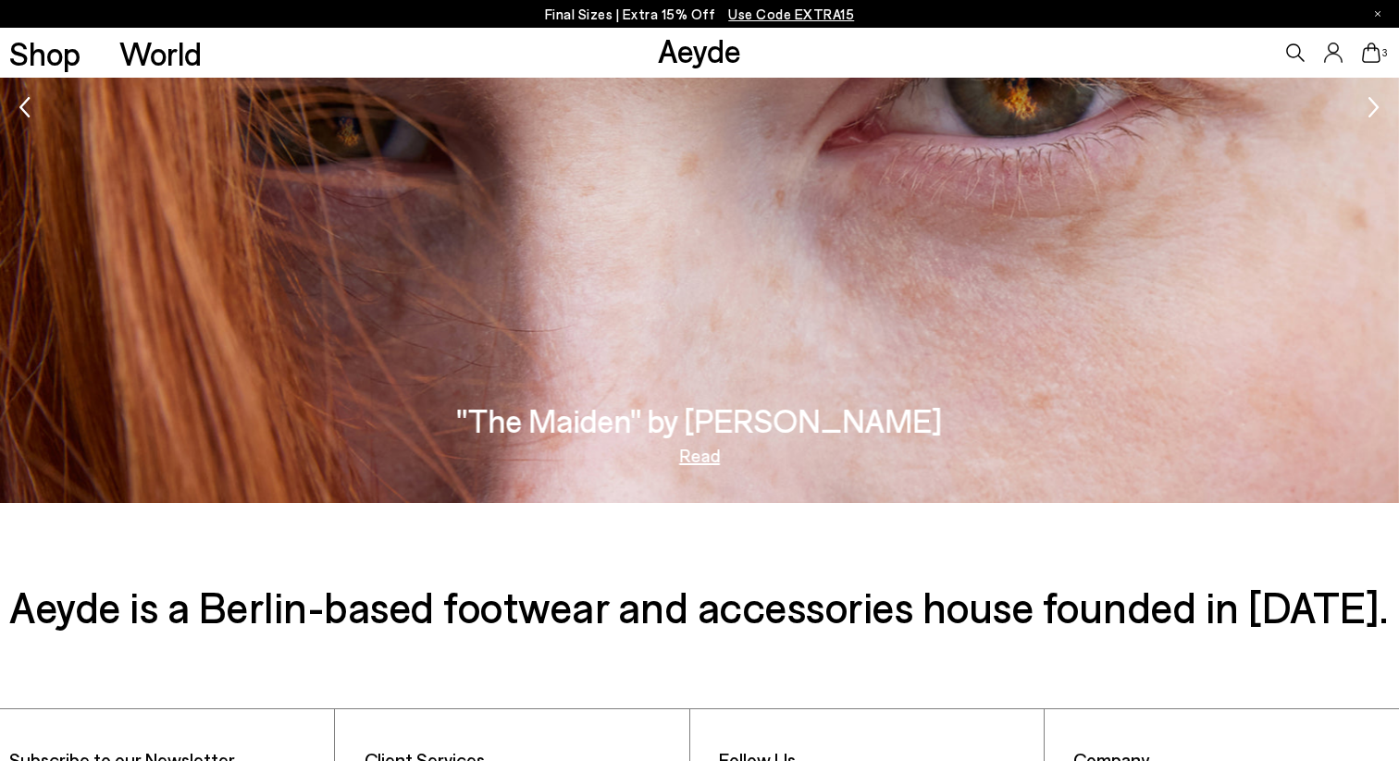
scroll to position [3273, 0]
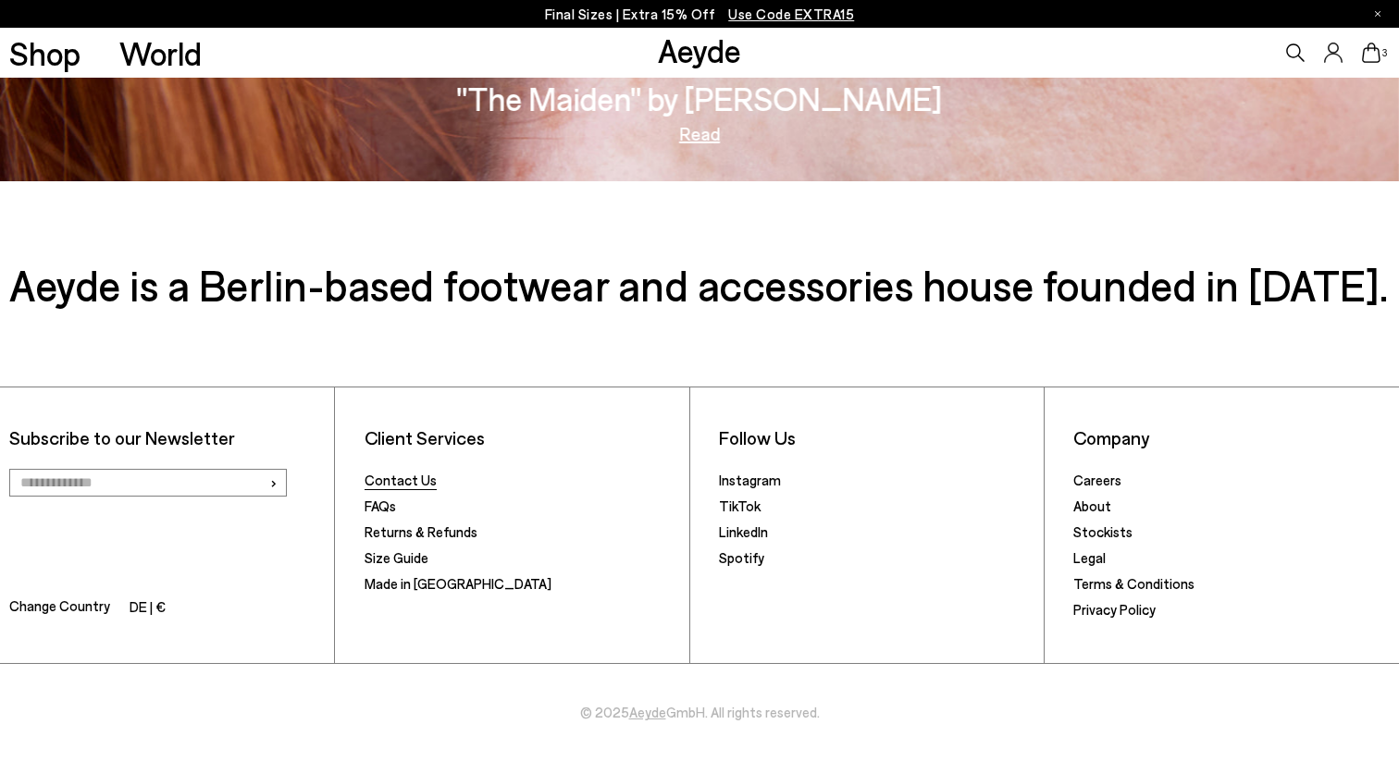
click at [414, 474] on link "Contact Us" at bounding box center [401, 480] width 72 height 17
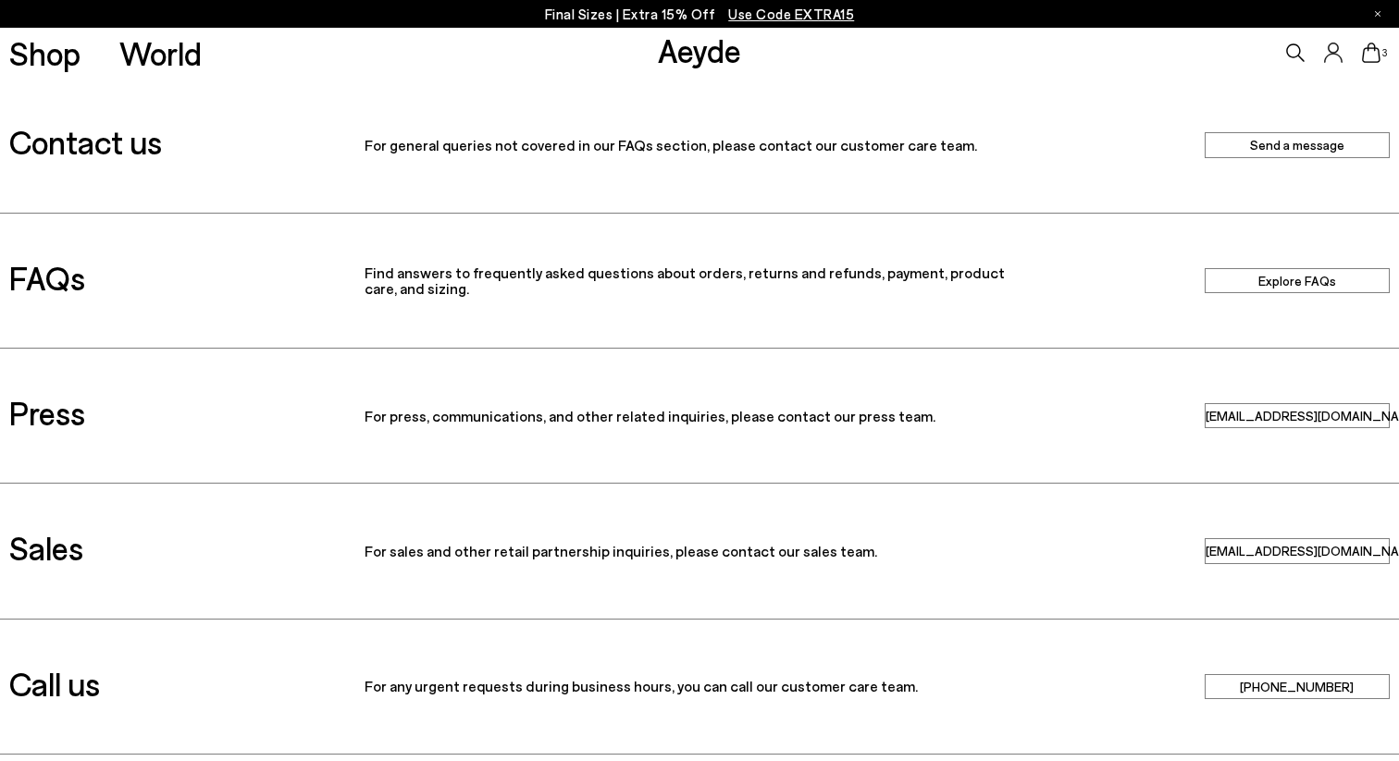
click at [1273, 282] on link "Explore FAQs" at bounding box center [1297, 280] width 185 height 25
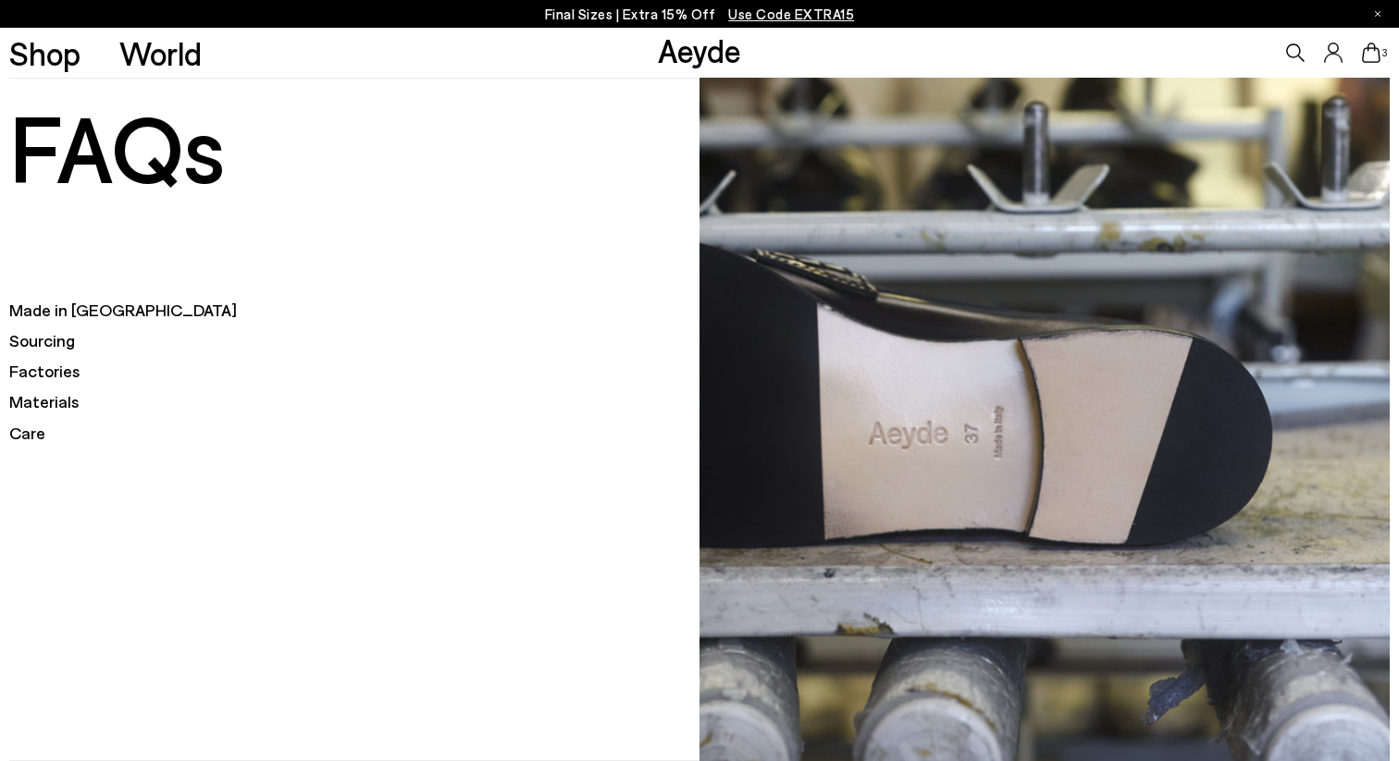
click at [75, 317] on h5 "Made in [GEOGRAPHIC_DATA]" at bounding box center [354, 310] width 690 height 23
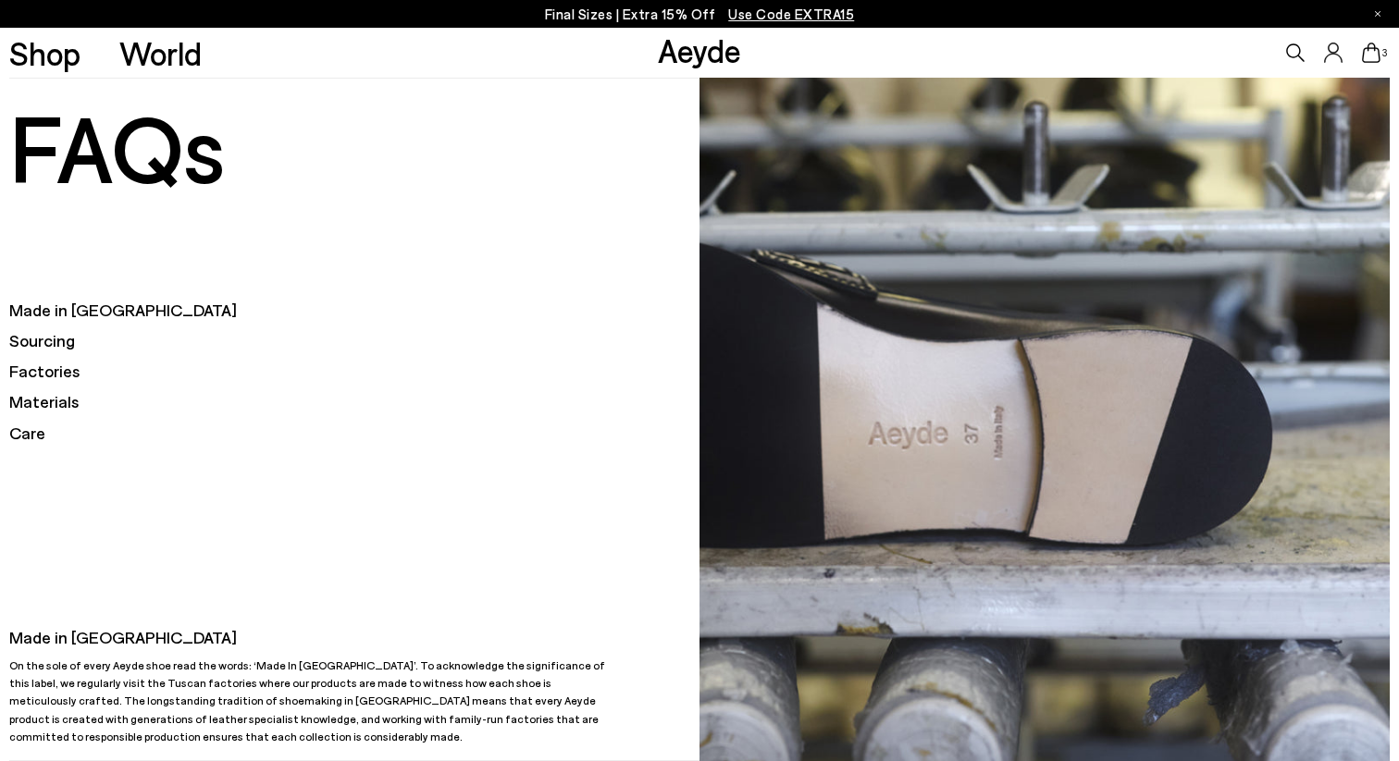
click at [115, 156] on h1 "FAQs" at bounding box center [354, 146] width 690 height 130
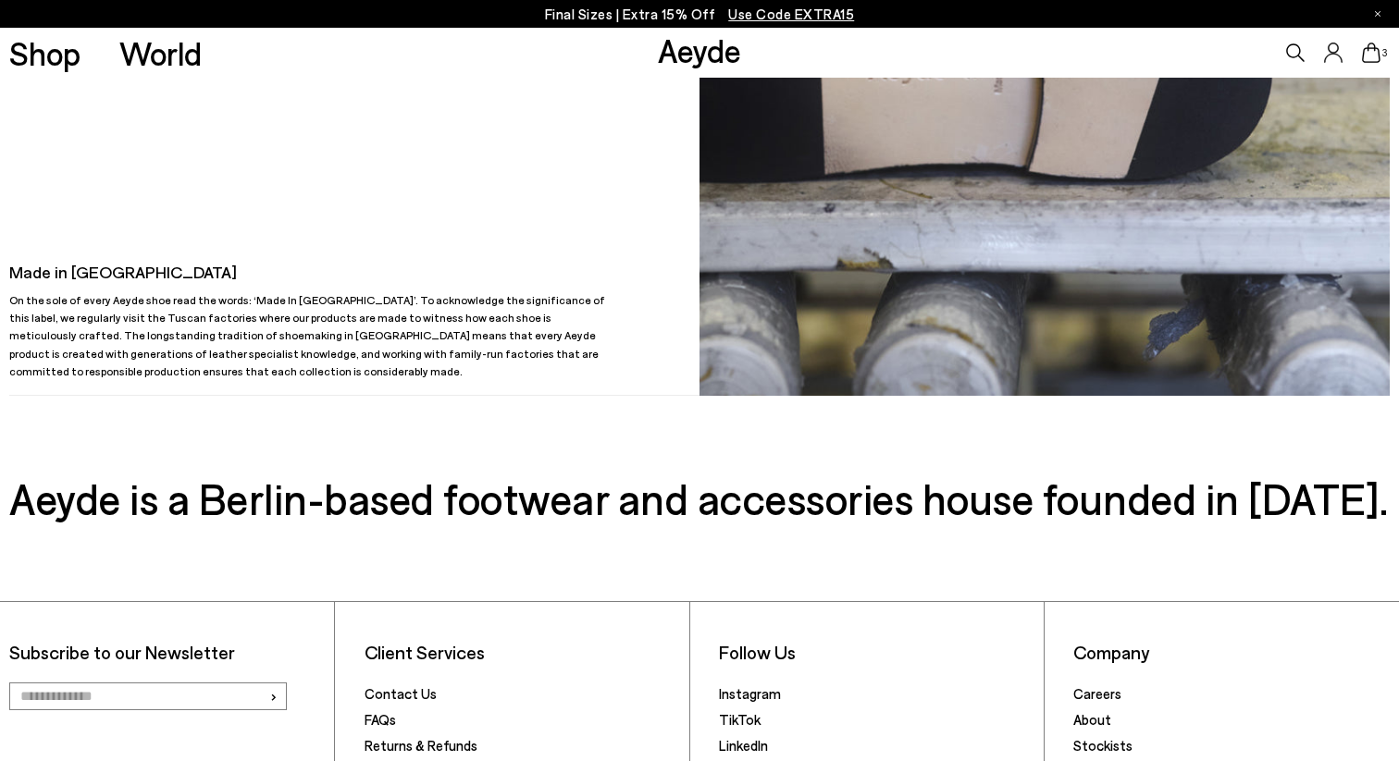
scroll to position [580, 0]
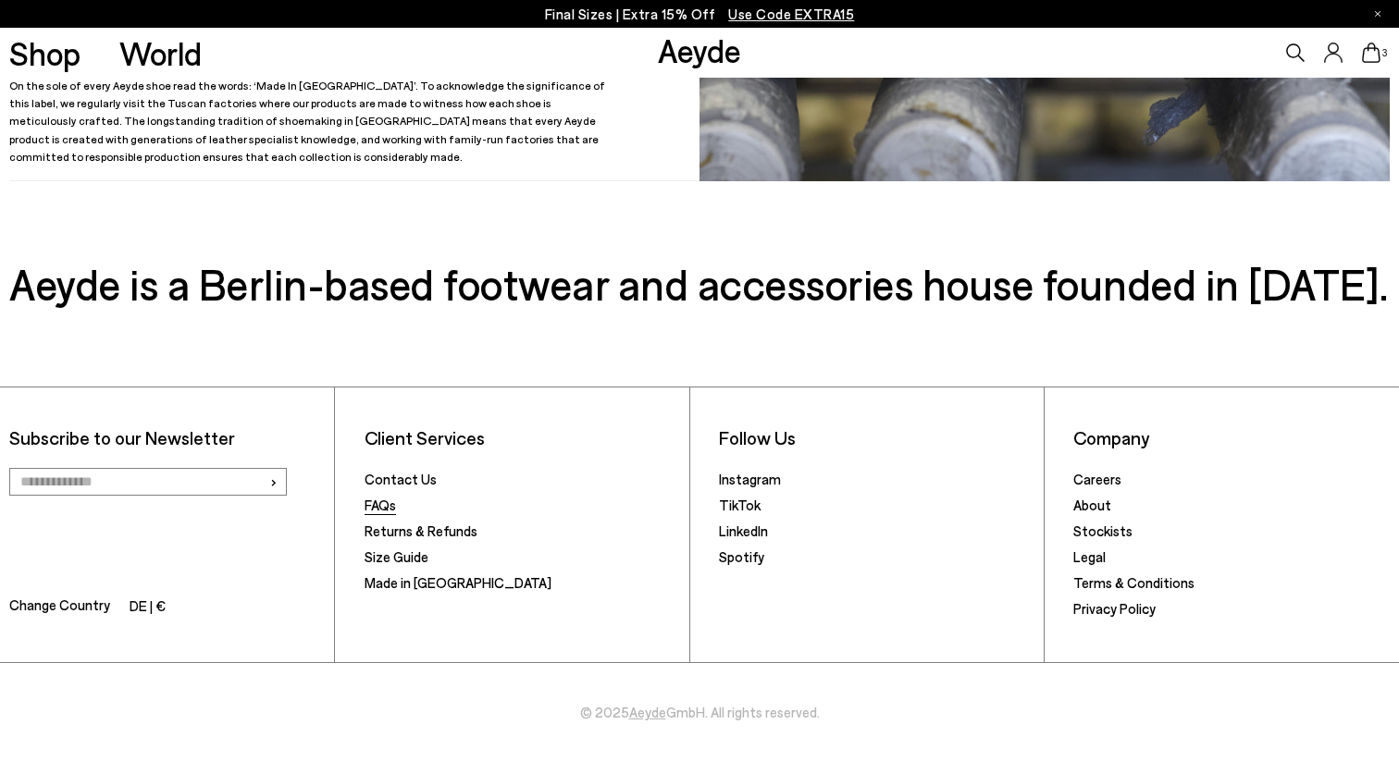
click at [377, 509] on link "FAQs" at bounding box center [380, 505] width 31 height 17
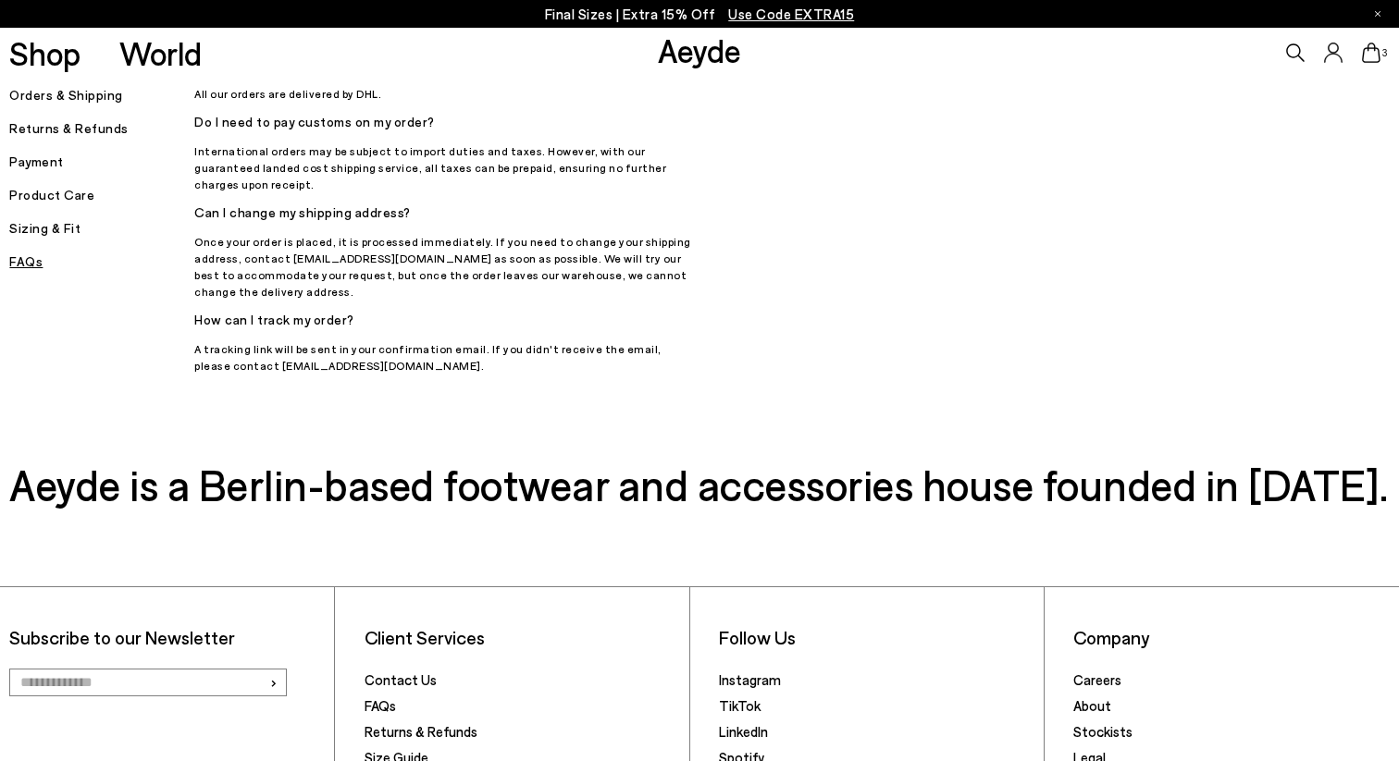
scroll to position [1698, 0]
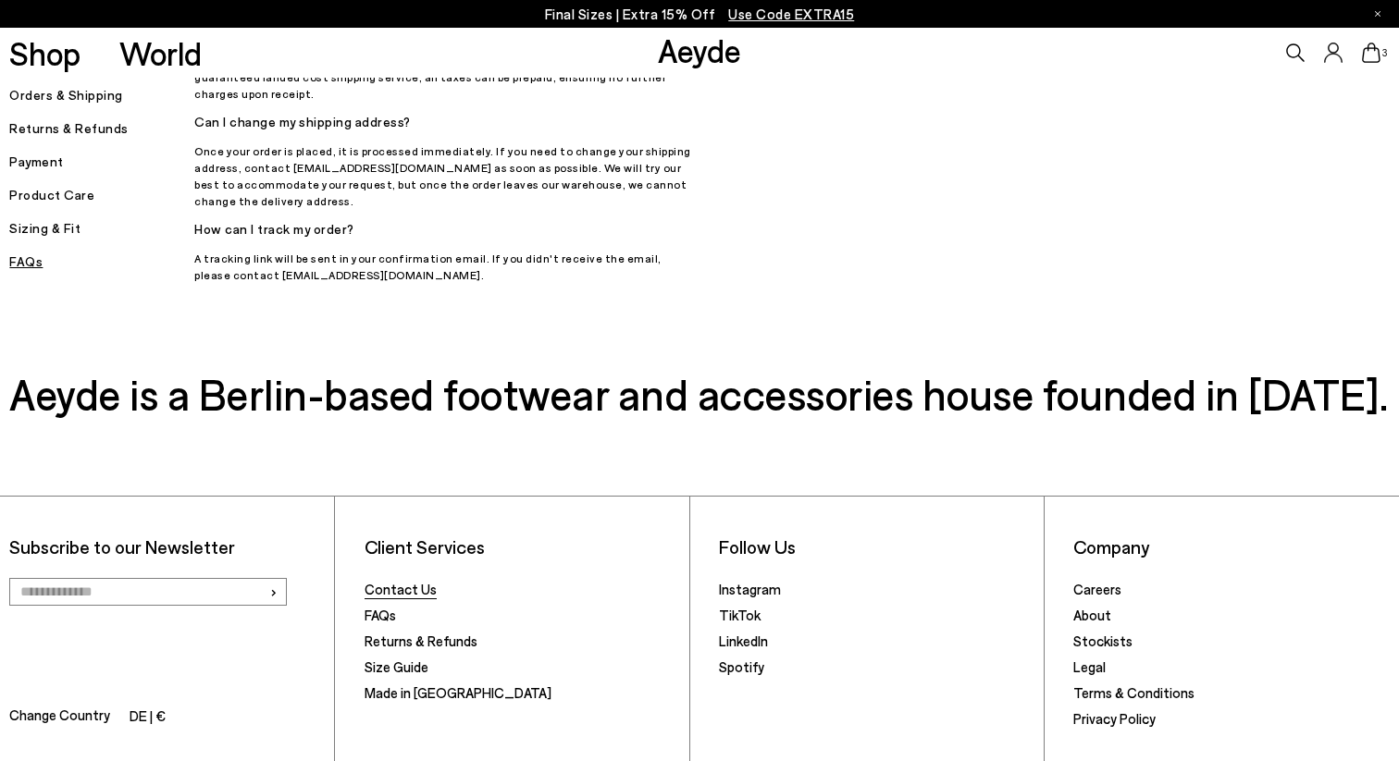
click at [403, 581] on link "Contact Us" at bounding box center [401, 589] width 72 height 17
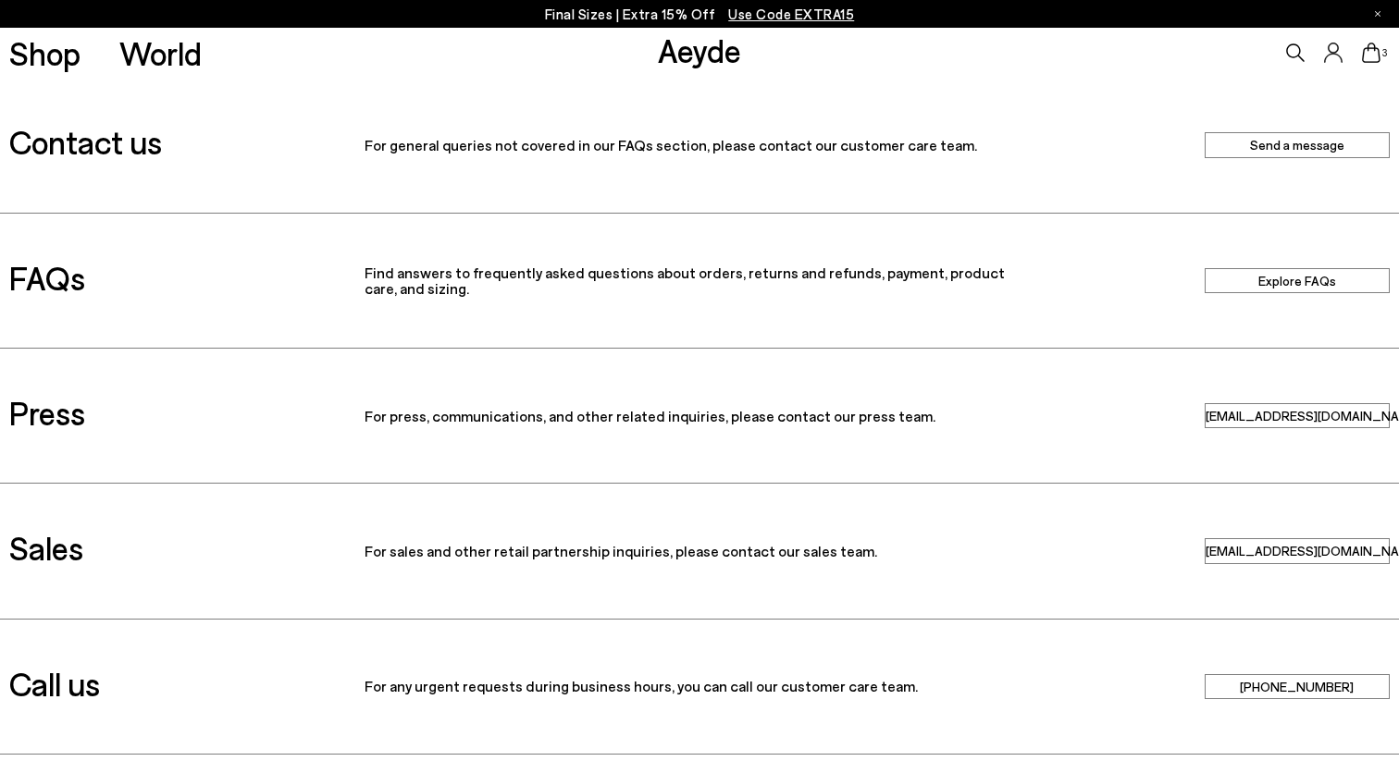
click at [1275, 282] on link "Explore FAQs" at bounding box center [1297, 280] width 185 height 25
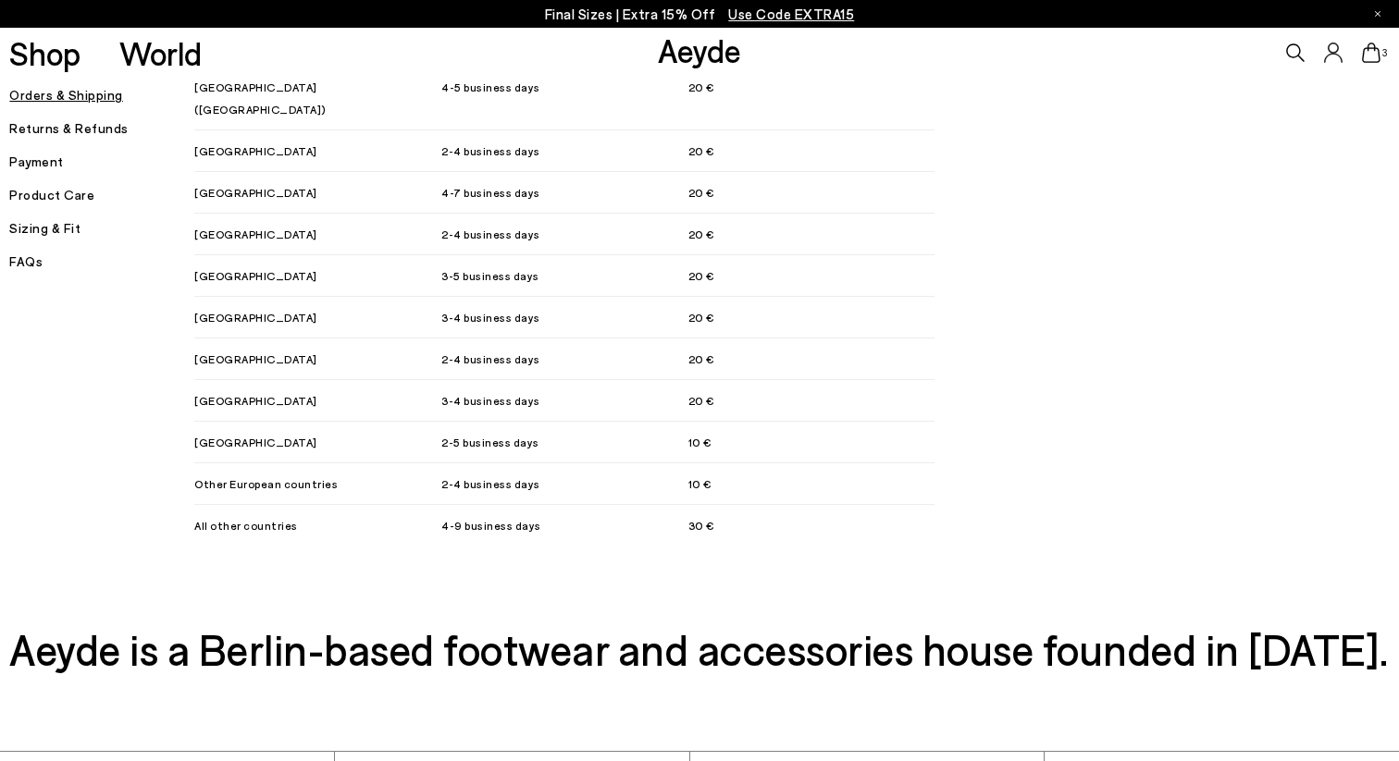
scroll to position [2035, 0]
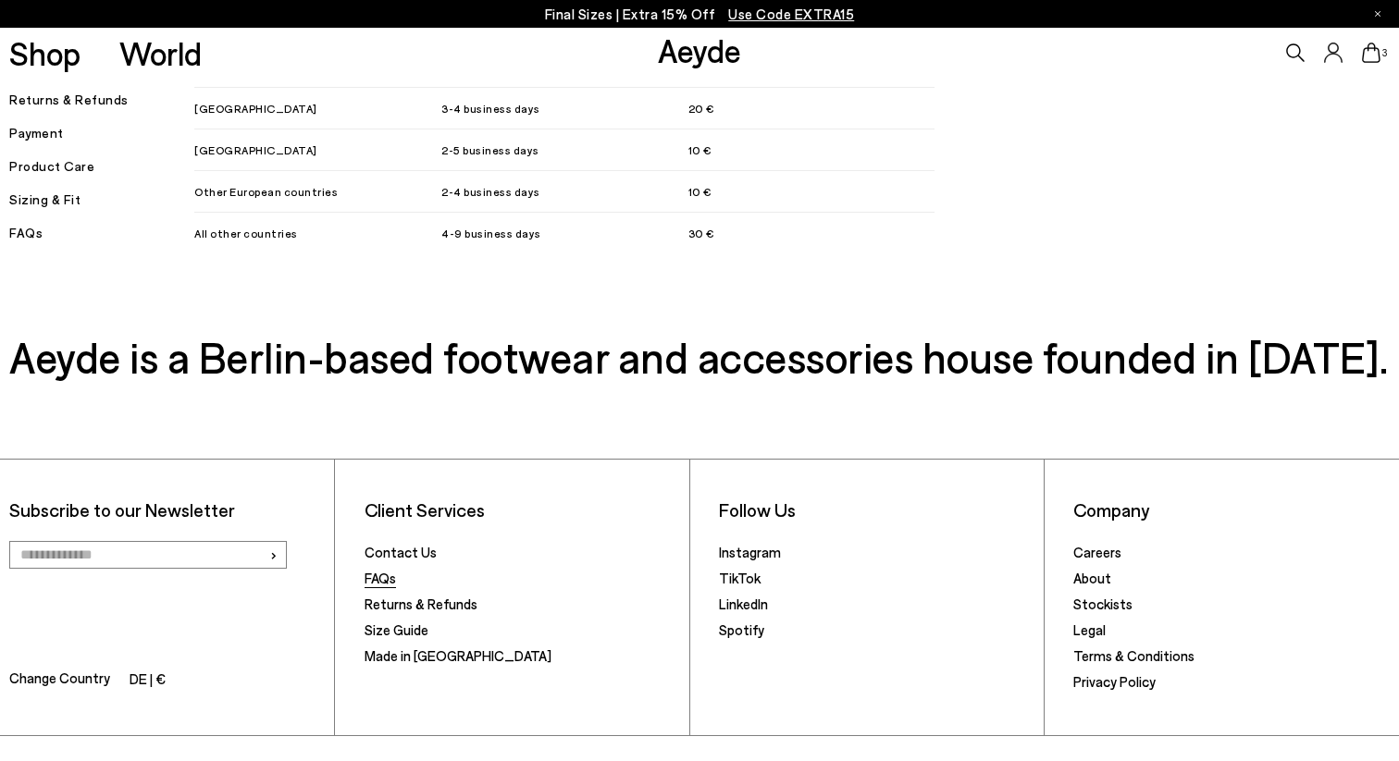
click at [385, 570] on link "FAQs" at bounding box center [380, 578] width 31 height 17
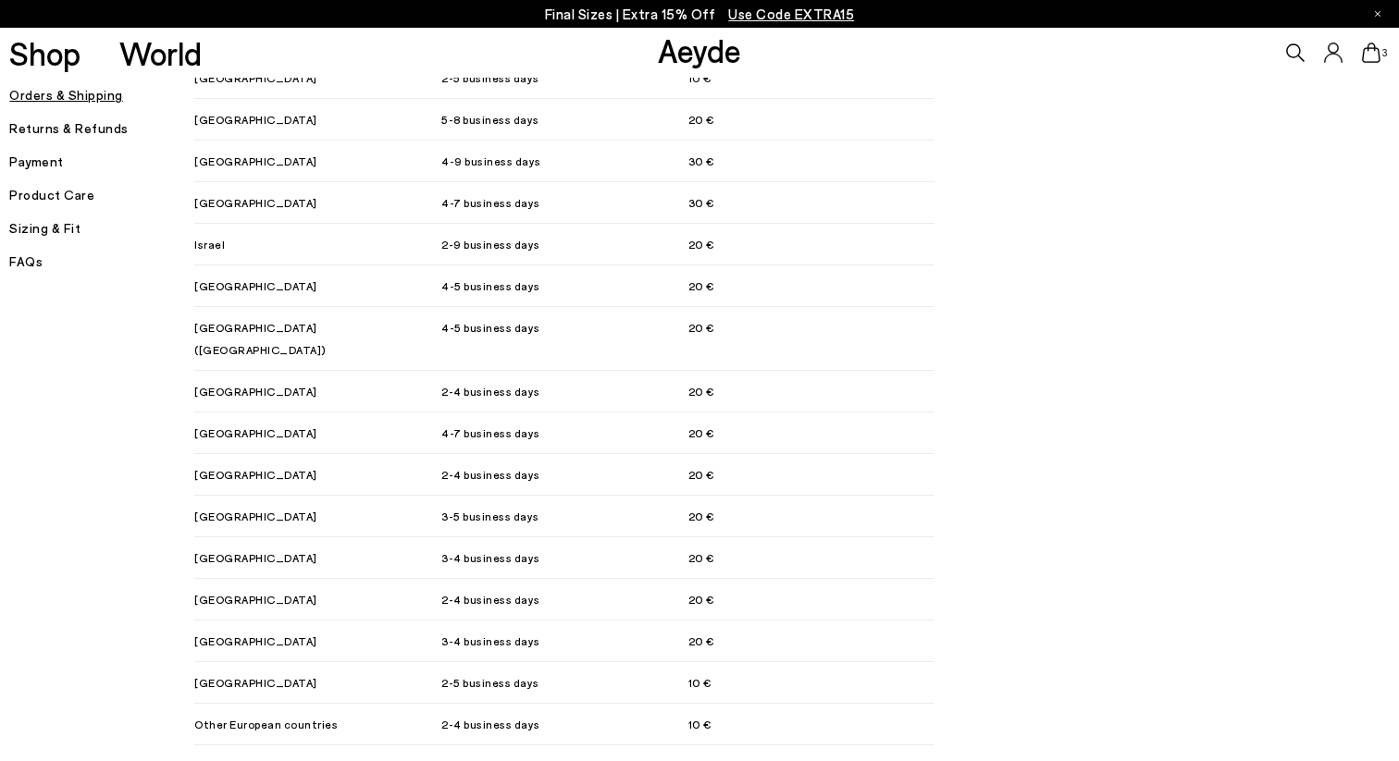
scroll to position [2035, 0]
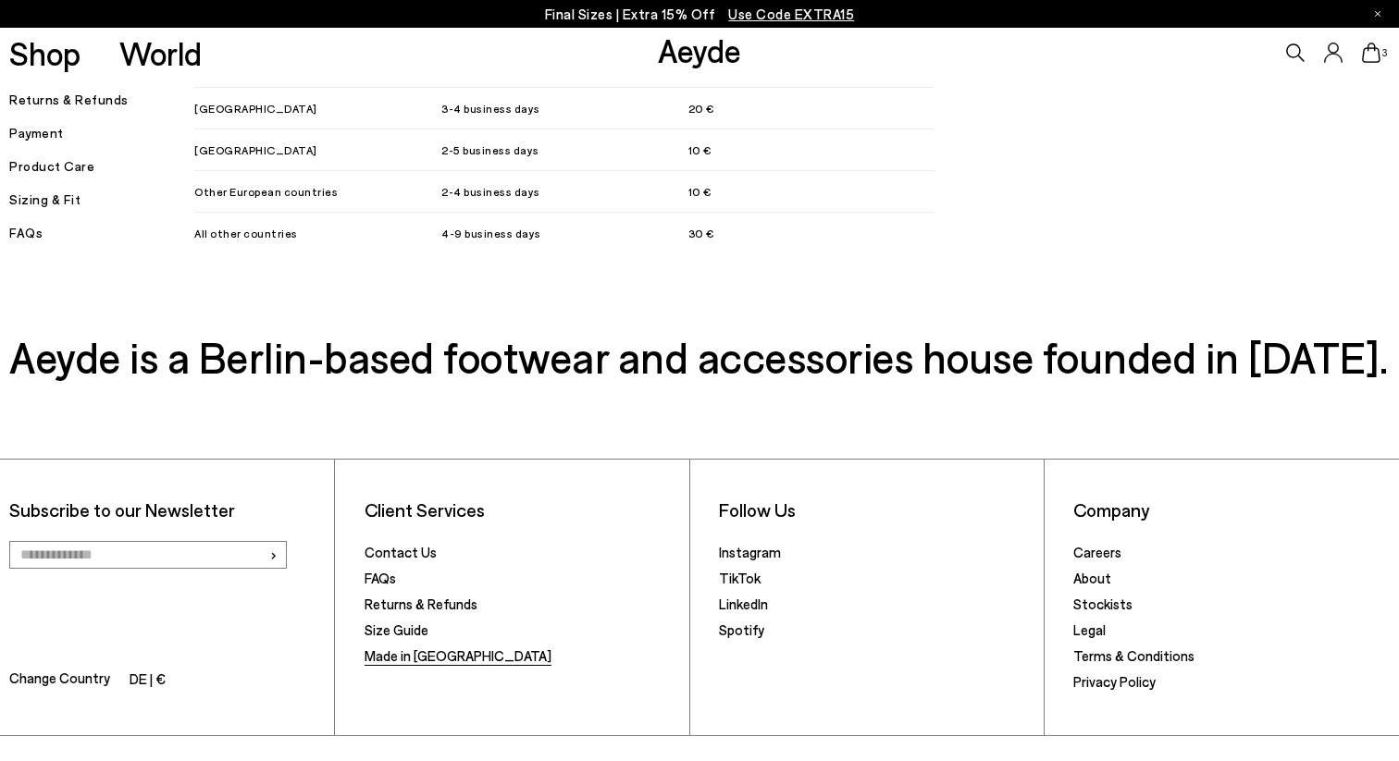
click at [401, 648] on link "Made in [GEOGRAPHIC_DATA]" at bounding box center [458, 656] width 187 height 17
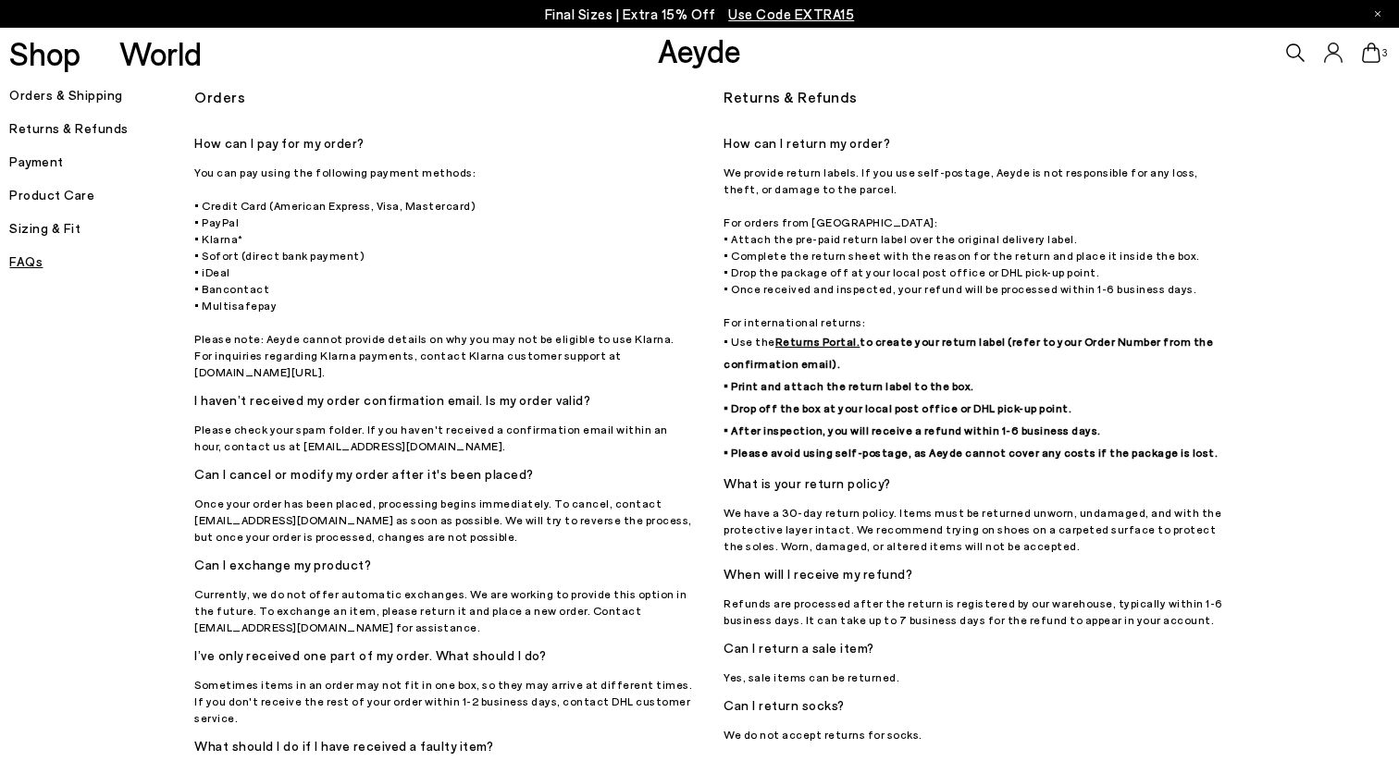
scroll to position [1698, 0]
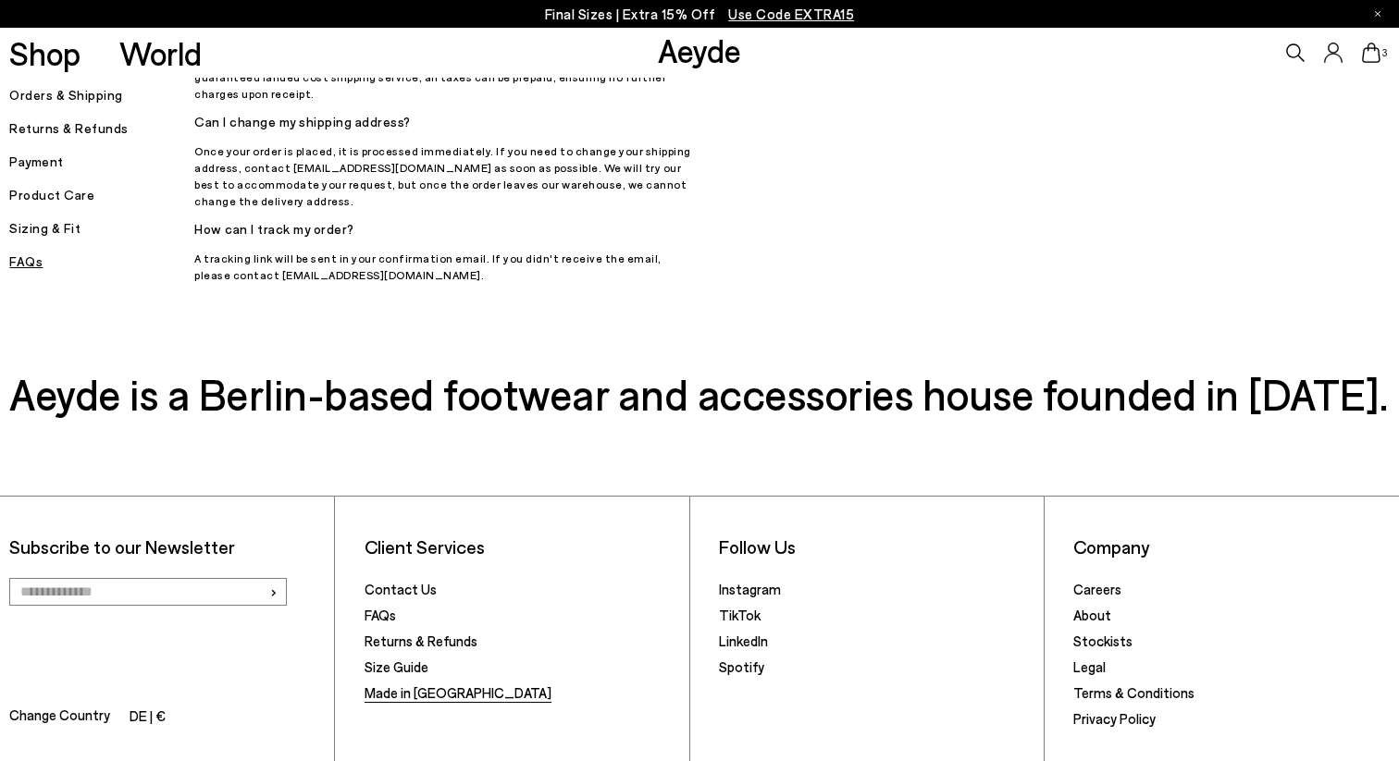
click at [396, 685] on link "Made in [GEOGRAPHIC_DATA]" at bounding box center [458, 693] width 187 height 17
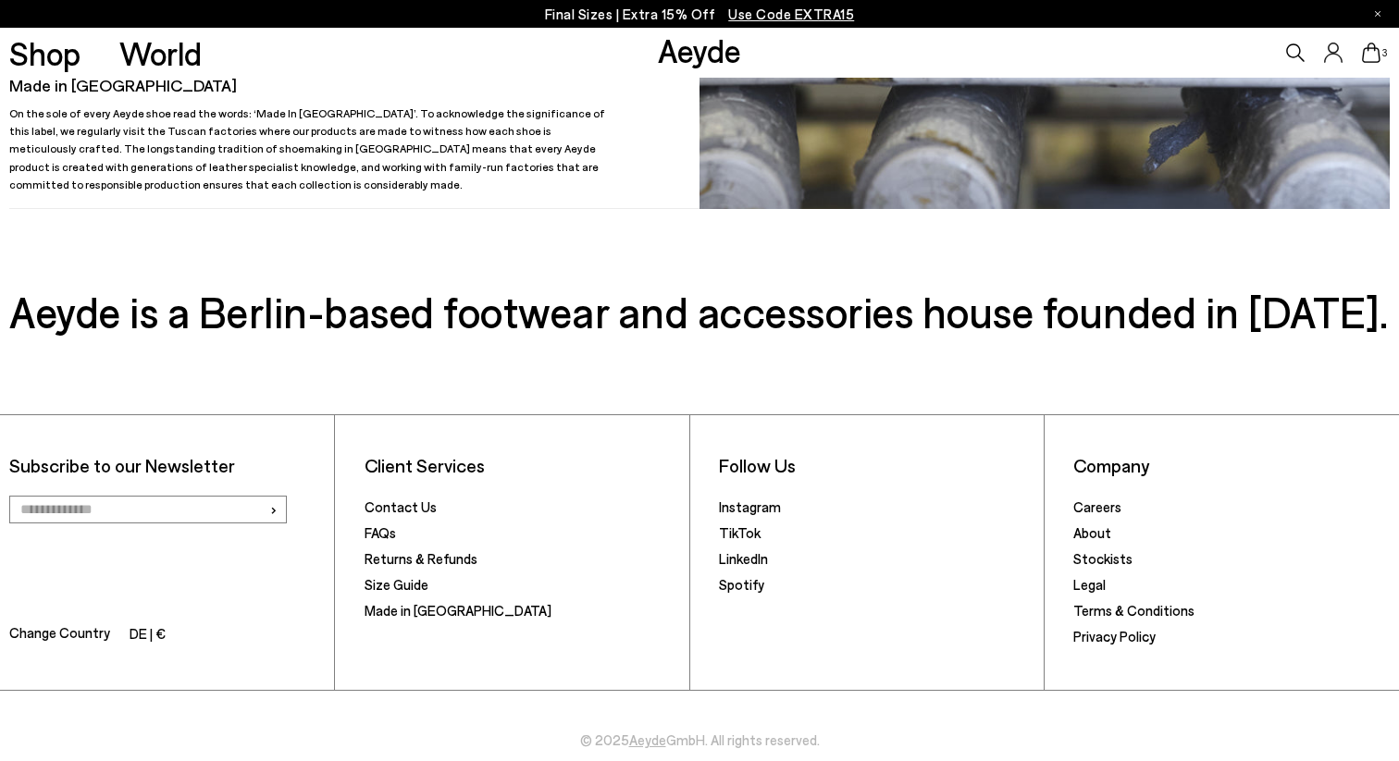
scroll to position [580, 0]
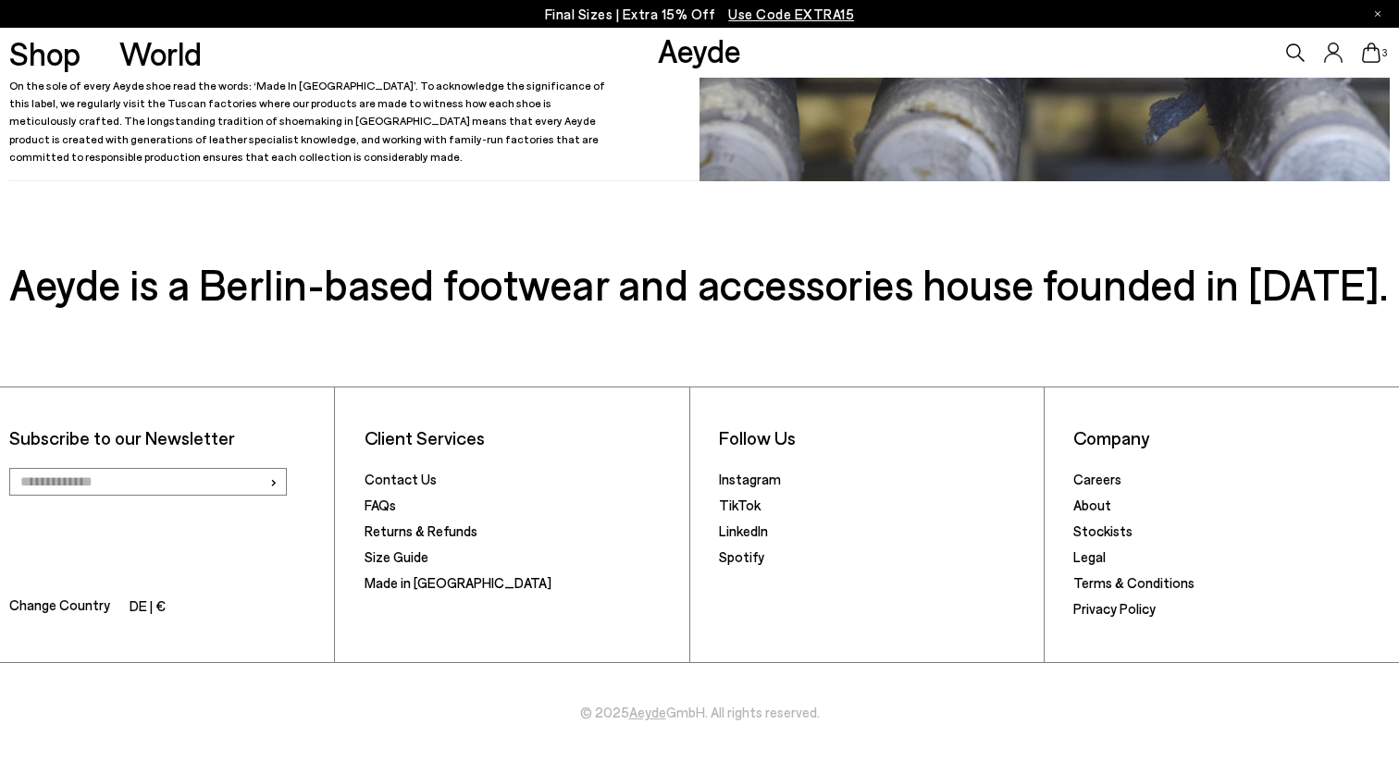
click at [390, 516] on li "FAQs" at bounding box center [523, 507] width 316 height 26
click at [383, 506] on link "FAQs" at bounding box center [380, 505] width 31 height 17
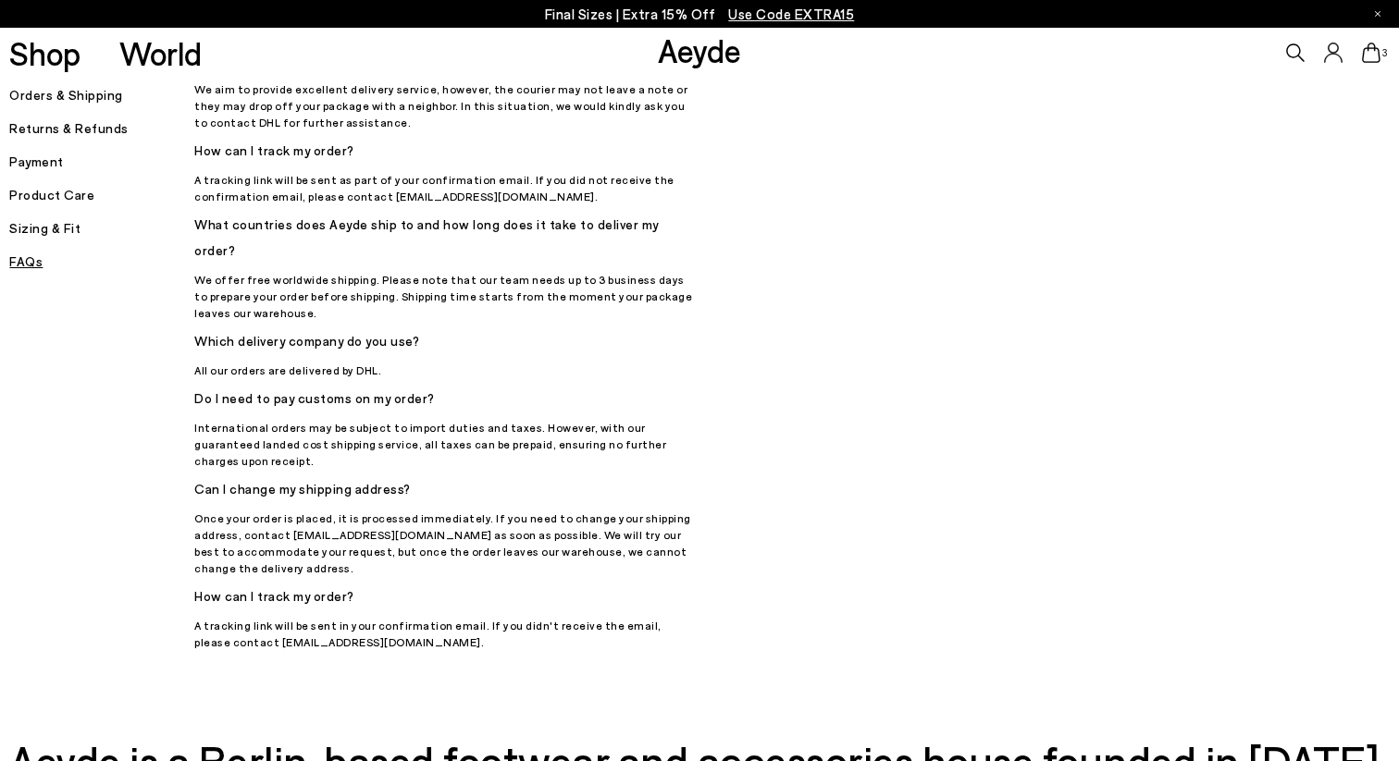
scroll to position [1698, 0]
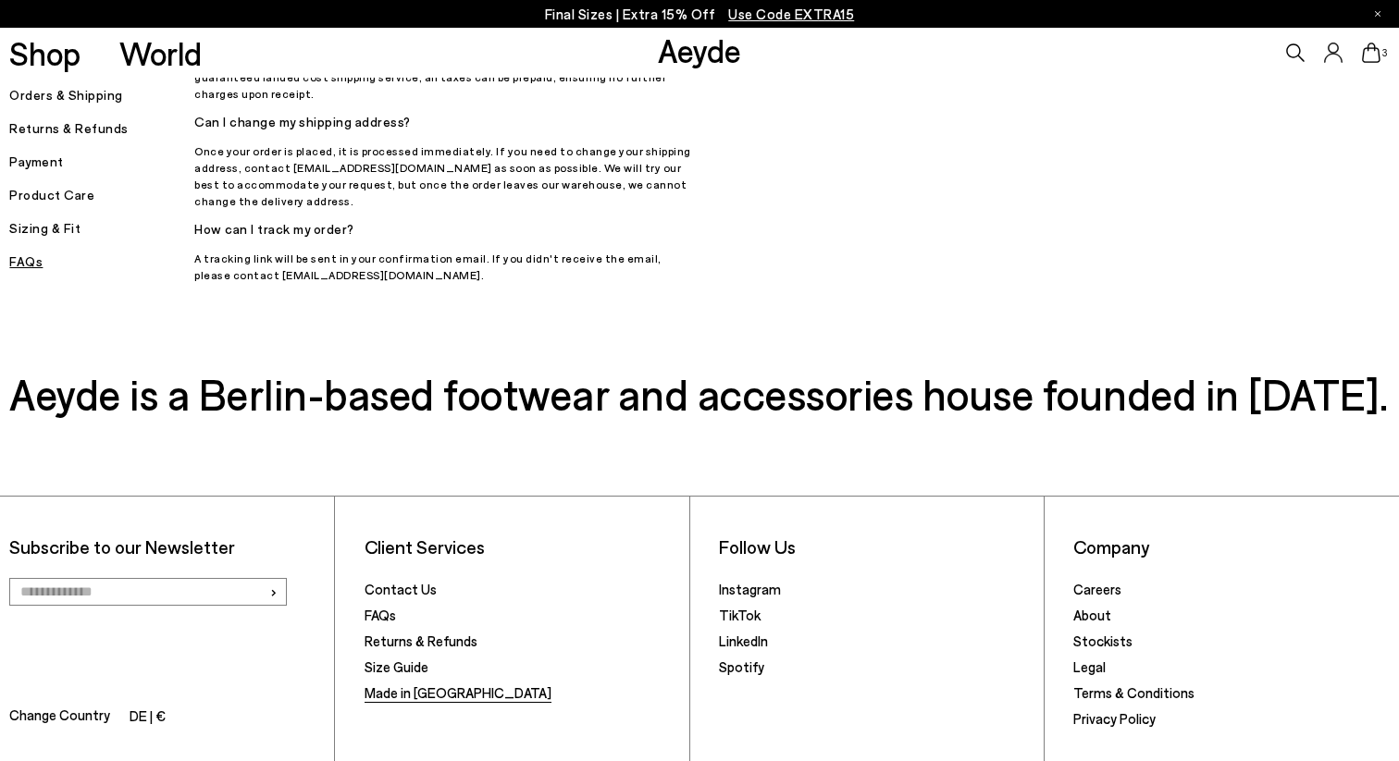
click at [414, 685] on link "Made in [GEOGRAPHIC_DATA]" at bounding box center [458, 693] width 187 height 17
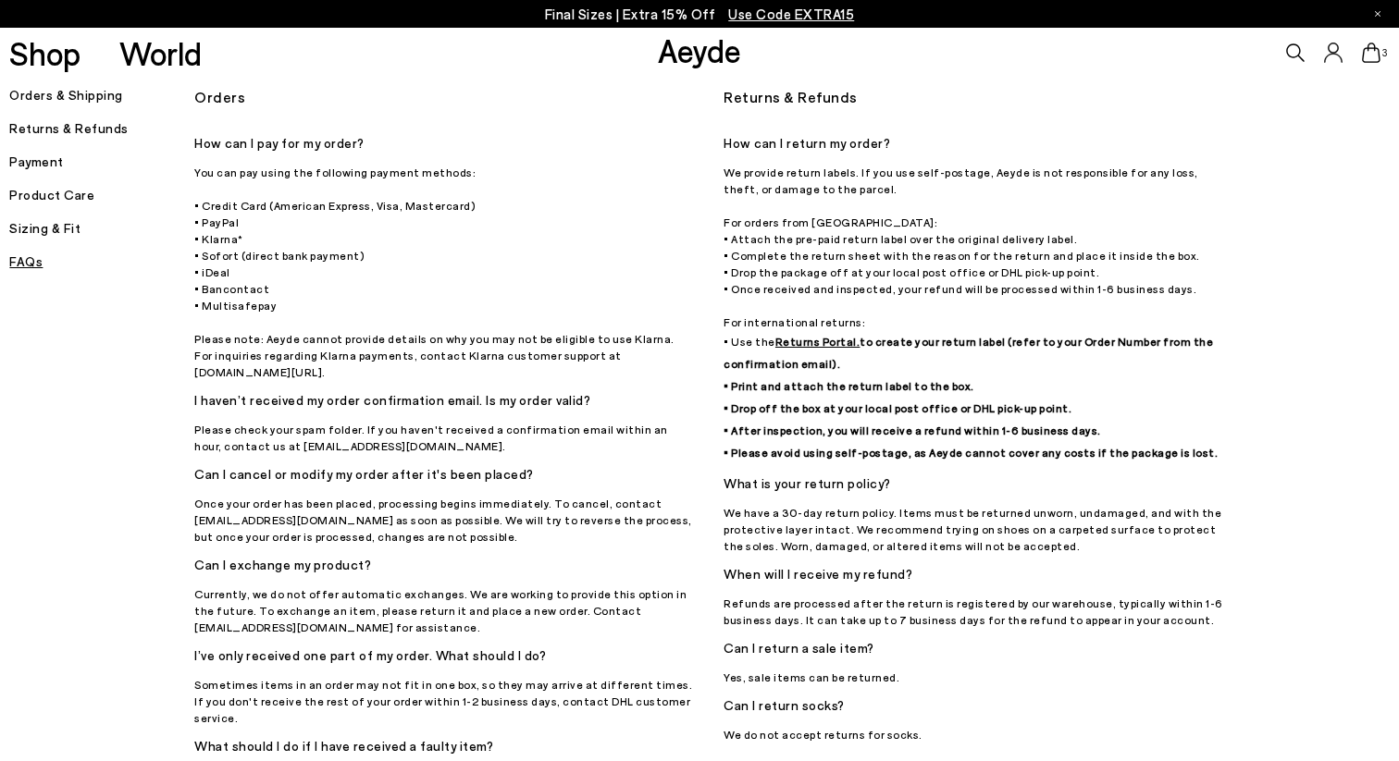
scroll to position [1698, 0]
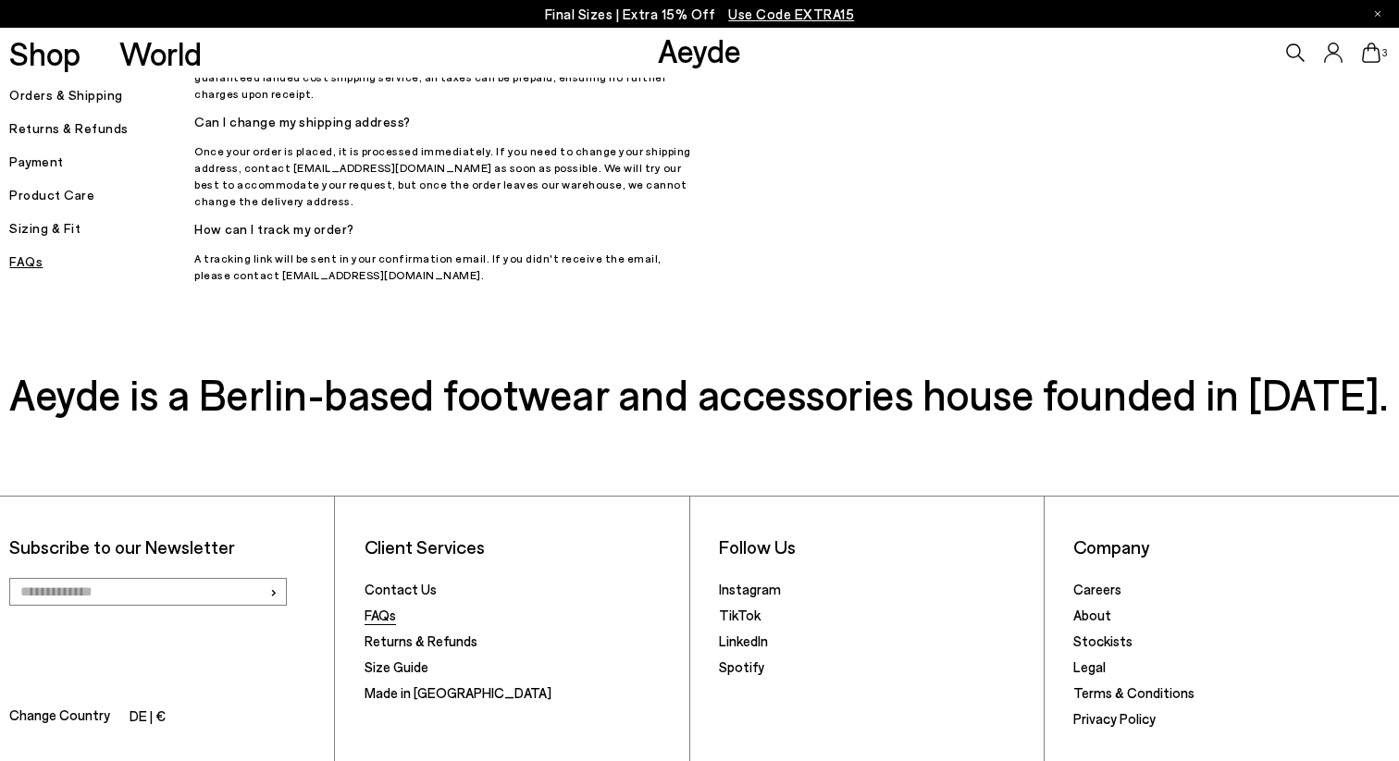
click at [377, 607] on link "FAQs" at bounding box center [380, 615] width 31 height 17
click at [388, 607] on link "FAQs" at bounding box center [380, 615] width 31 height 17
click at [379, 607] on link "FAQs" at bounding box center [380, 615] width 31 height 17
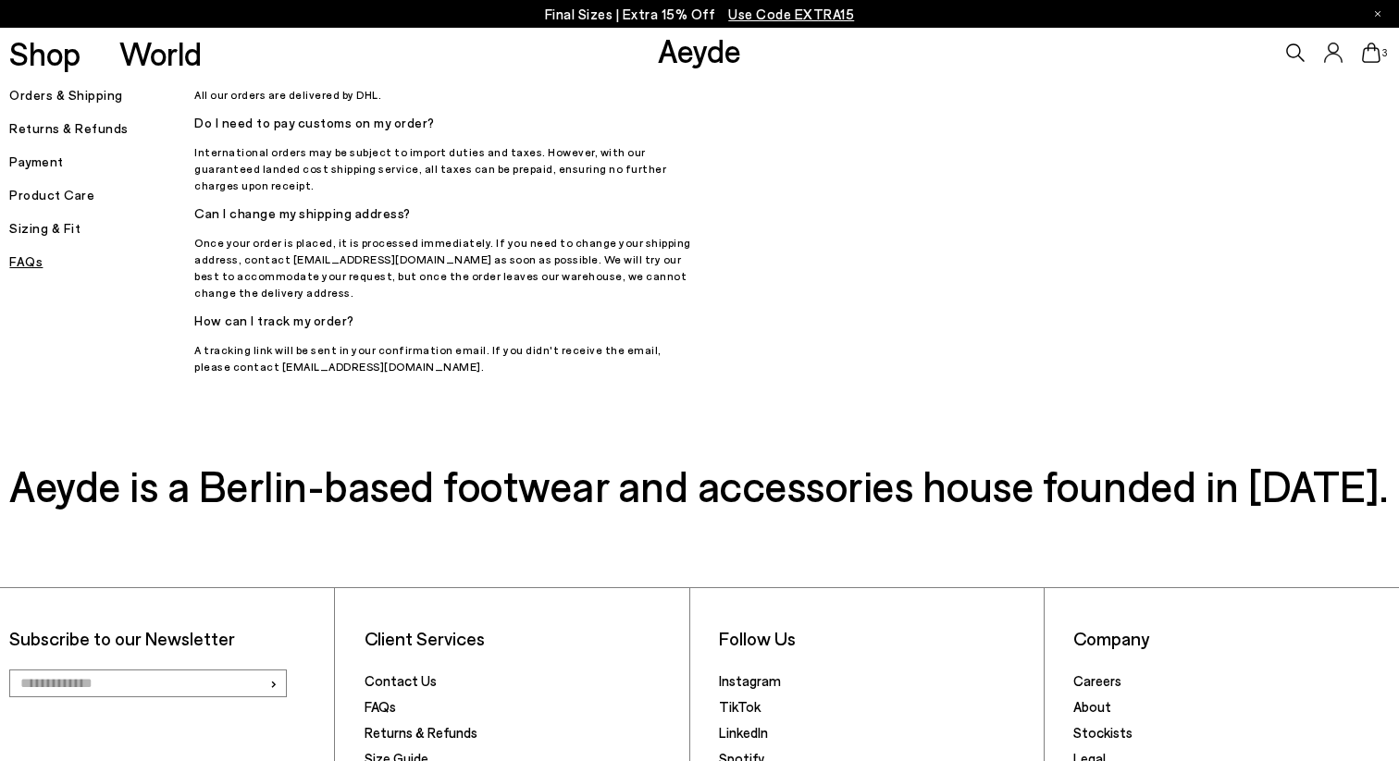
scroll to position [1503, 0]
